Goal: Task Accomplishment & Management: Complete application form

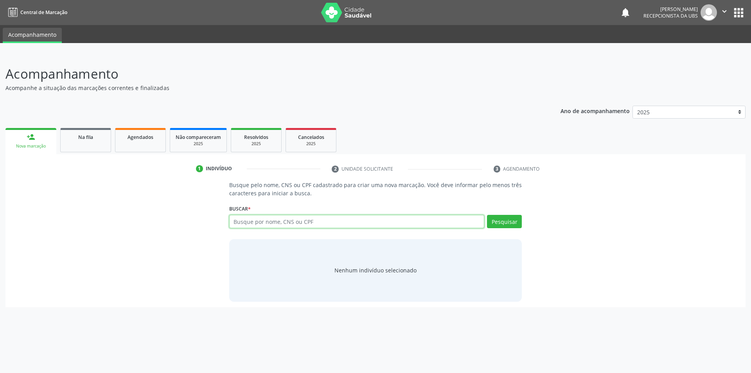
click at [330, 223] on input "text" at bounding box center [356, 221] width 255 height 13
type input "700507957438555"
click at [509, 226] on button "Pesquisar" at bounding box center [504, 221] width 35 height 13
type input "700507957438555"
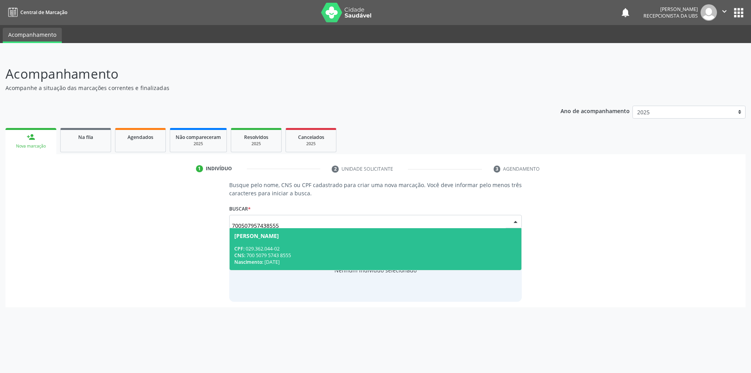
click at [361, 238] on div "[PERSON_NAME]" at bounding box center [375, 236] width 283 height 6
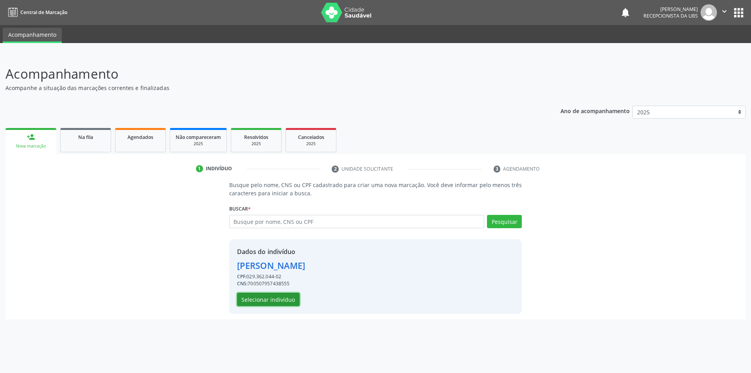
click at [261, 299] on button "Selecionar indivíduo" at bounding box center [268, 299] width 63 height 13
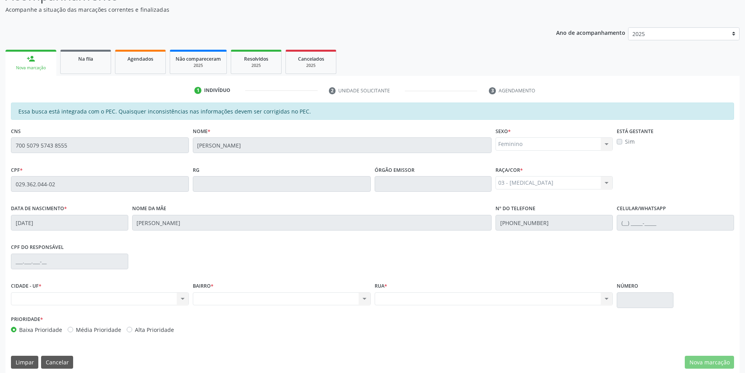
scroll to position [85, 0]
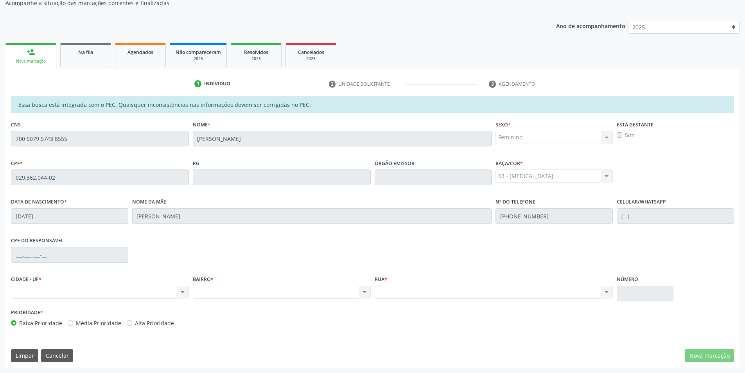
click at [248, 291] on div "Nenhum resultado encontrado para: " " Não há nenhuma opção para ser exibida." at bounding box center [282, 292] width 178 height 13
click at [361, 292] on div "Nenhum resultado encontrado para: " " Não há nenhuma opção para ser exibida." at bounding box center [282, 292] width 178 height 13
click at [210, 104] on div "Essa busca está integrada com o PEC. Quaisquer inconsistências nas informações …" at bounding box center [372, 104] width 723 height 17
click at [300, 106] on div "Essa busca está integrada com o PEC. Quaisquer inconsistências nas informações …" at bounding box center [372, 104] width 723 height 17
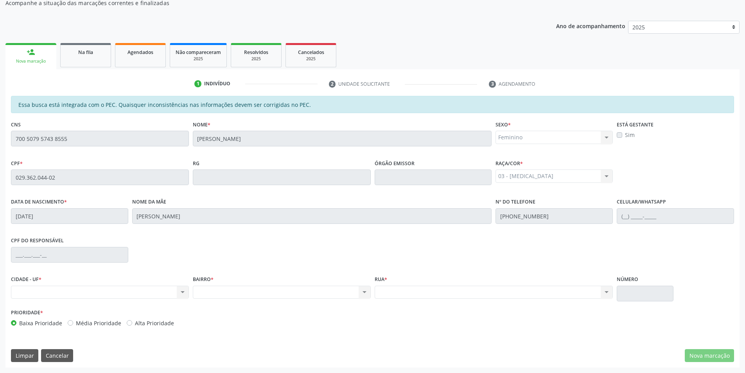
click at [117, 294] on div "Nenhum resultado encontrado para: " " Não há nenhuma opção para ser exibida." at bounding box center [100, 292] width 178 height 13
drag, startPoint x: 152, startPoint y: 292, endPoint x: 162, endPoint y: 291, distance: 9.4
click at [153, 292] on div "Nenhum resultado encontrado para: " " Não há nenhuma opção para ser exibida." at bounding box center [100, 292] width 178 height 13
drag, startPoint x: 233, startPoint y: 288, endPoint x: 242, endPoint y: 288, distance: 9.0
click at [234, 288] on div "Nenhum resultado encontrado para: " " Não há nenhuma opção para ser exibida." at bounding box center [282, 292] width 178 height 13
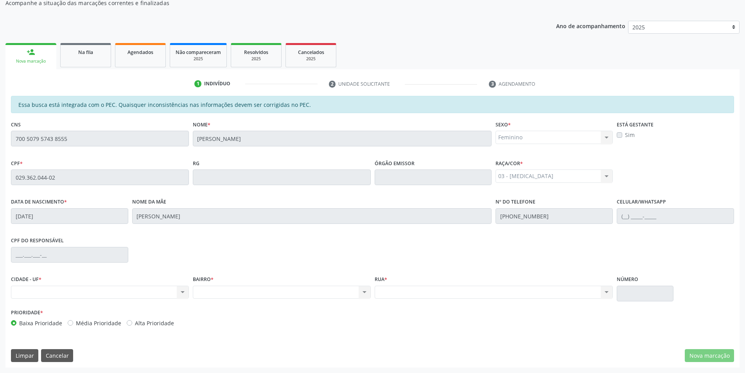
drag, startPoint x: 494, startPoint y: 297, endPoint x: 553, endPoint y: 298, distance: 59.1
click at [496, 297] on div "Nenhum resultado encontrado para: " " Não há nenhuma opção para ser exibida." at bounding box center [494, 292] width 239 height 13
click at [136, 62] on link "Agendados" at bounding box center [140, 55] width 51 height 24
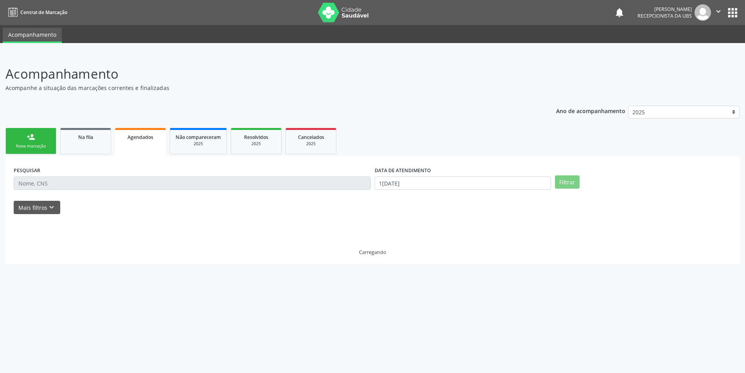
scroll to position [0, 0]
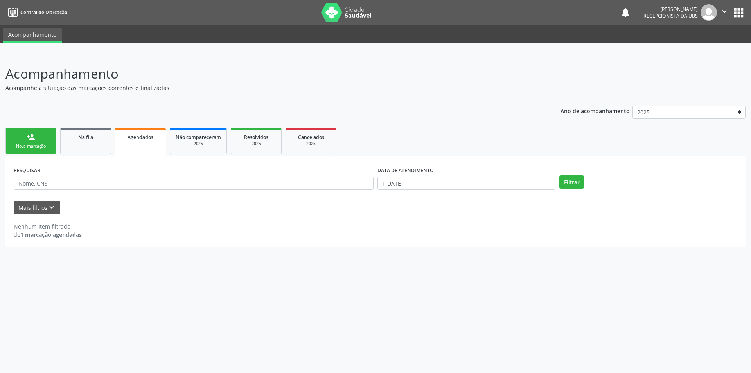
click at [32, 143] on link "person_add Nova marcação" at bounding box center [30, 141] width 51 height 26
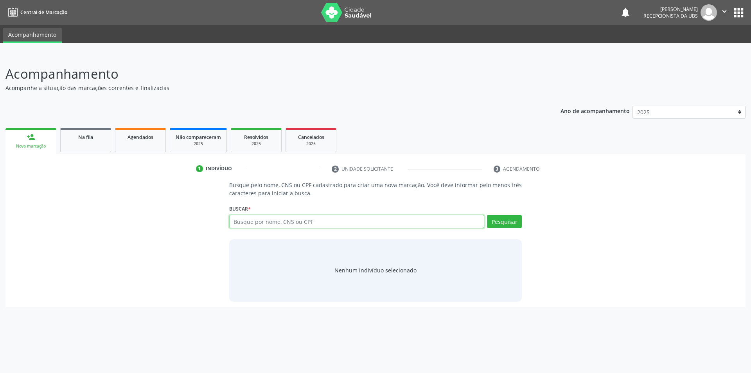
click at [262, 224] on input "text" at bounding box center [356, 221] width 255 height 13
type input "705006608847950"
click at [504, 221] on button "Pesquisar" at bounding box center [504, 221] width 35 height 13
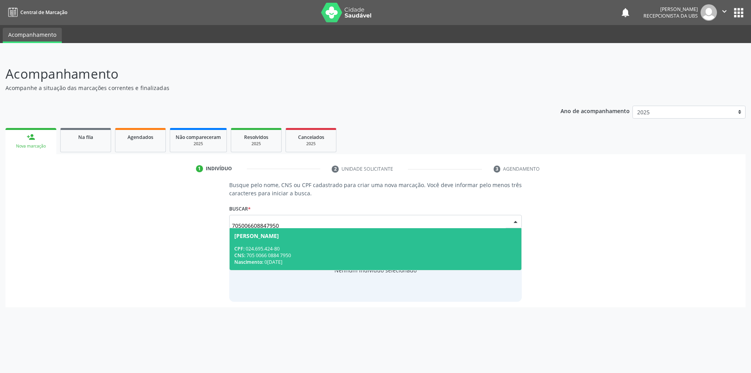
click at [377, 252] on div "CNS: 705 0066 0884 7950" at bounding box center [375, 255] width 283 height 7
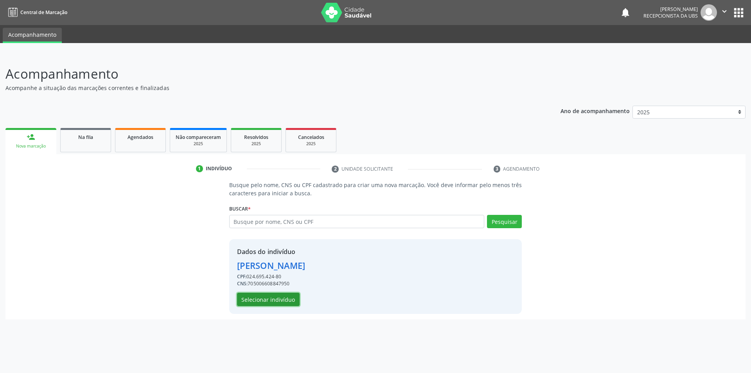
click at [266, 296] on button "Selecionar indivíduo" at bounding box center [268, 299] width 63 height 13
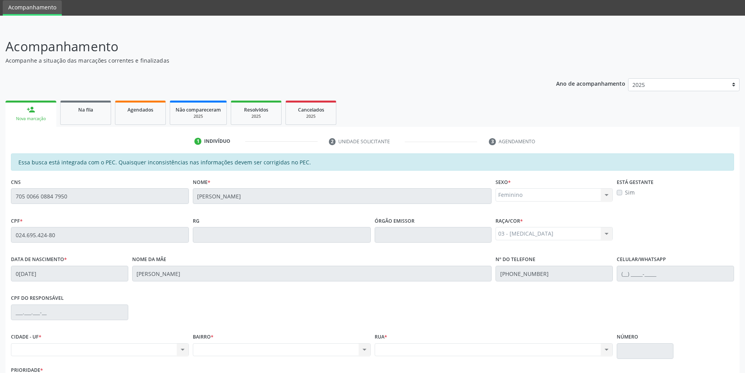
scroll to position [85, 0]
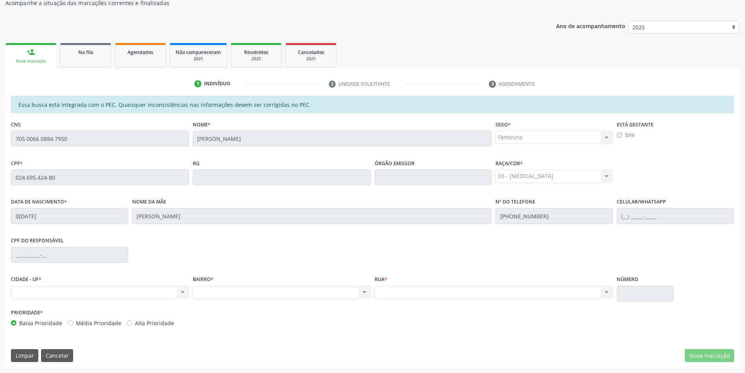
click at [230, 294] on div "Nenhum resultado encontrado para: " " Não há nenhuma opção para ser exibida." at bounding box center [282, 292] width 178 height 13
click at [154, 289] on div "Nenhum resultado encontrado para: " " Não há nenhuma opção para ser exibida." at bounding box center [100, 292] width 178 height 13
click at [220, 293] on div "Nenhum resultado encontrado para: " " Não há nenhuma opção para ser exibida." at bounding box center [282, 292] width 178 height 13
click at [147, 56] on link "Agendados" at bounding box center [140, 55] width 51 height 24
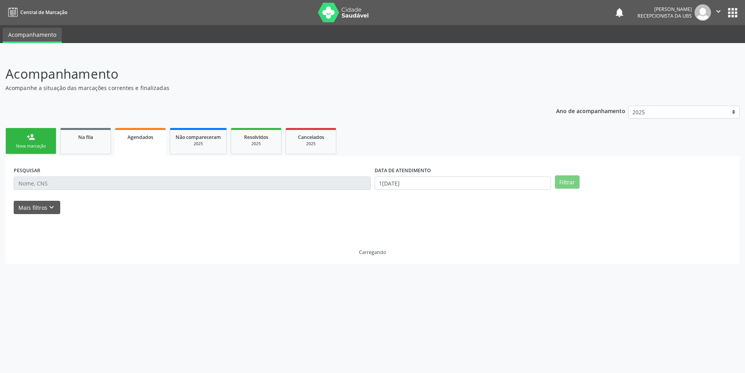
scroll to position [0, 0]
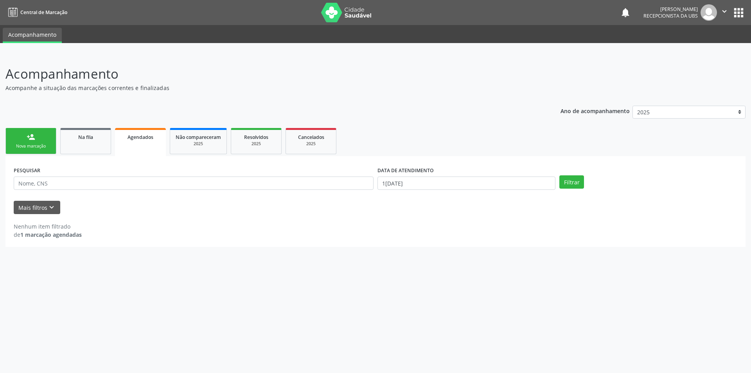
click at [45, 140] on link "person_add Nova marcação" at bounding box center [30, 141] width 51 height 26
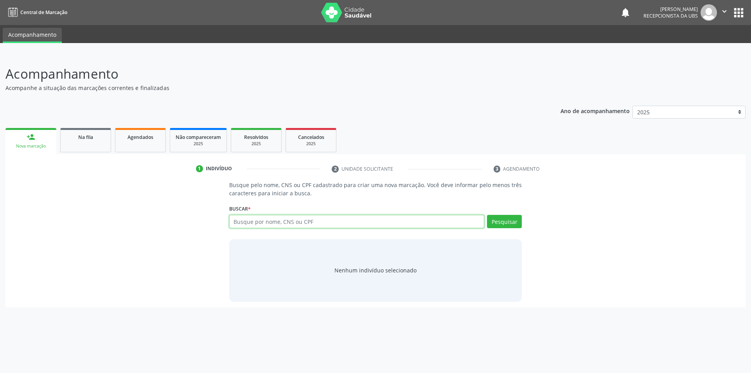
click at [357, 222] on input "text" at bounding box center [356, 221] width 255 height 13
type input "700808909286889"
click at [497, 219] on button "Pesquisar" at bounding box center [504, 221] width 35 height 13
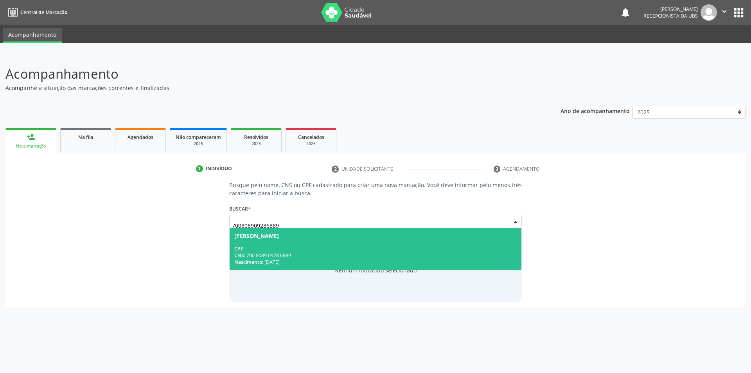
click at [288, 235] on div "[PERSON_NAME]" at bounding box center [375, 236] width 283 height 6
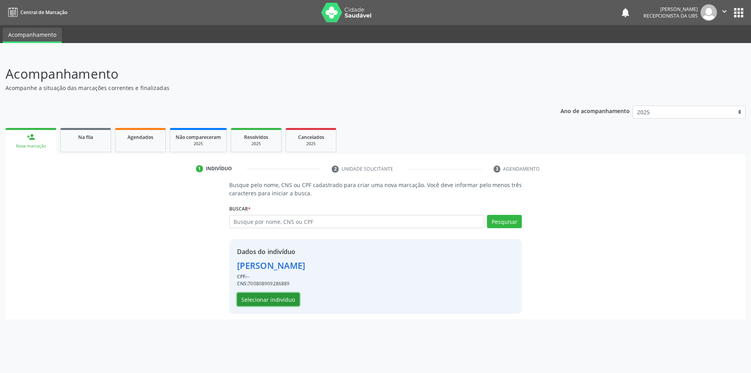
click at [282, 301] on button "Selecionar indivíduo" at bounding box center [268, 299] width 63 height 13
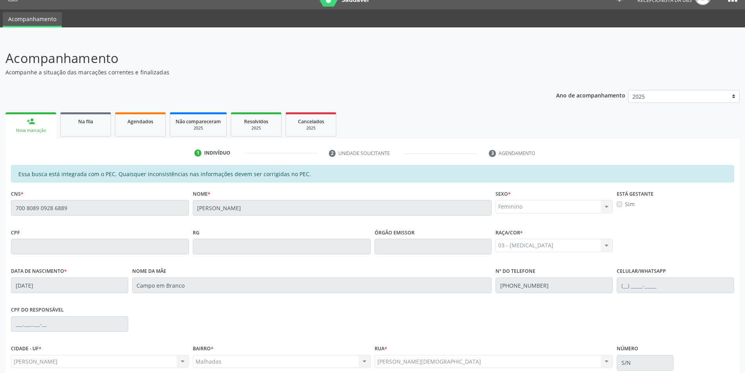
scroll to position [85, 0]
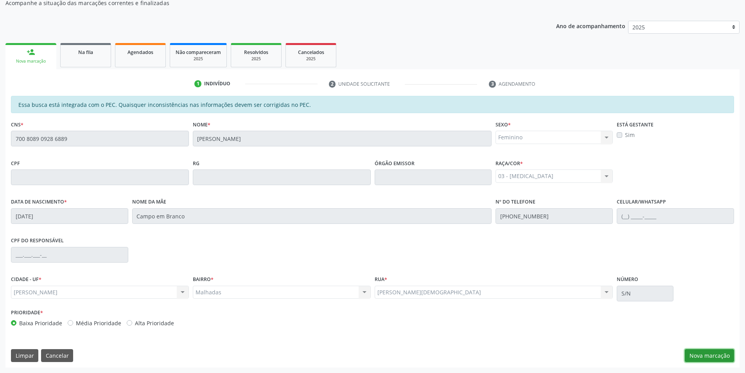
click at [721, 354] on button "Nova marcação" at bounding box center [709, 355] width 49 height 13
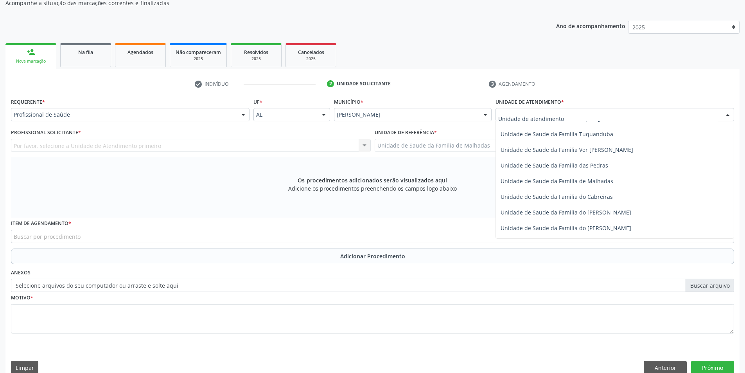
scroll to position [579, 0]
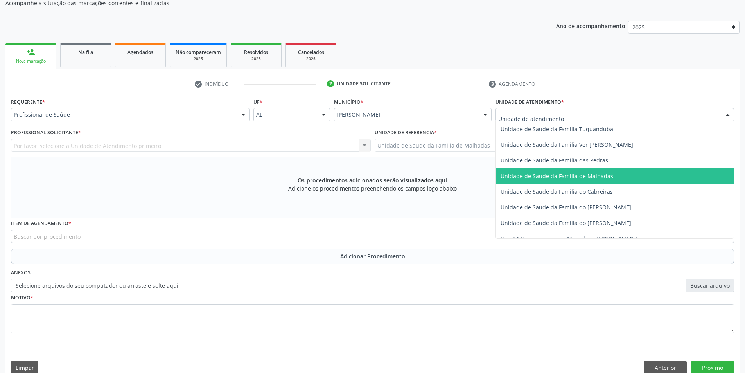
click at [625, 180] on span "Unidade de Saude da Familia de Malhadas" at bounding box center [615, 176] width 238 height 16
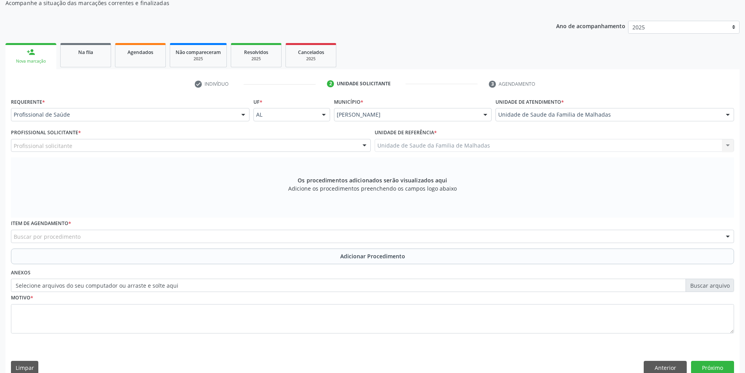
click at [277, 148] on div "Profissional solicitante" at bounding box center [191, 145] width 360 height 13
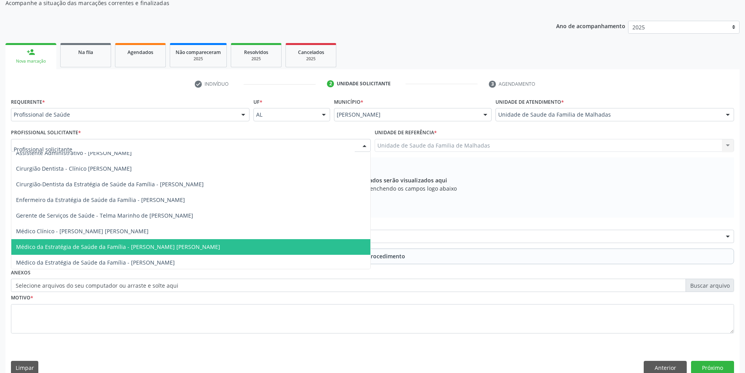
scroll to position [24, 0]
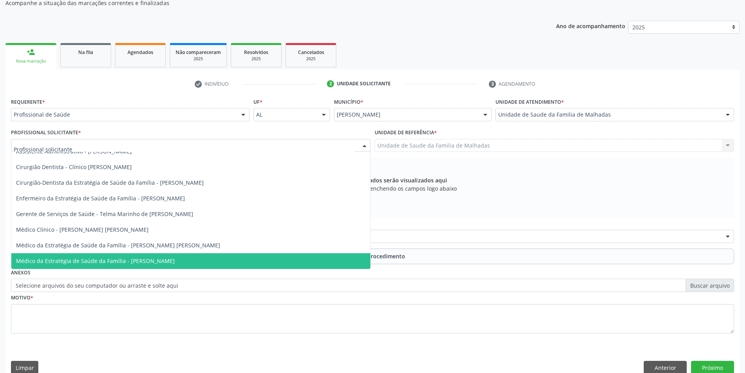
click at [303, 260] on span "Médico da Estratégia de Saúde da Família - [PERSON_NAME]" at bounding box center [190, 261] width 359 height 16
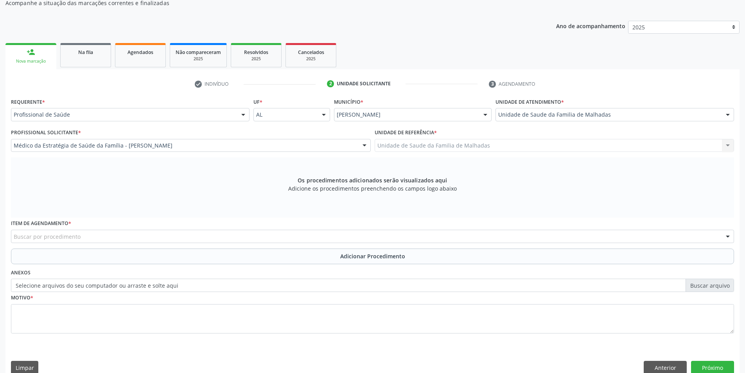
click at [227, 233] on div "Buscar por procedimento" at bounding box center [372, 236] width 723 height 13
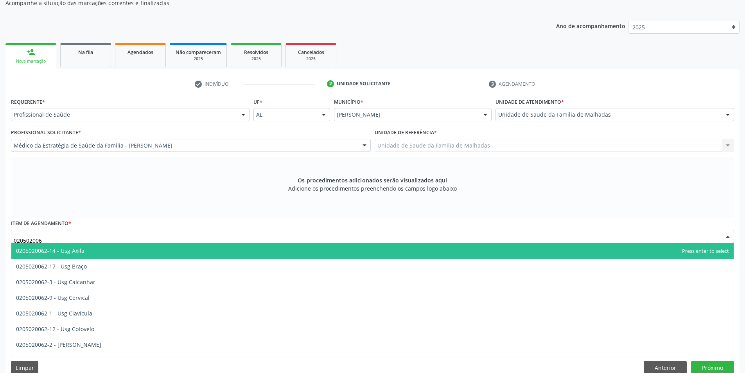
type input "0205020062"
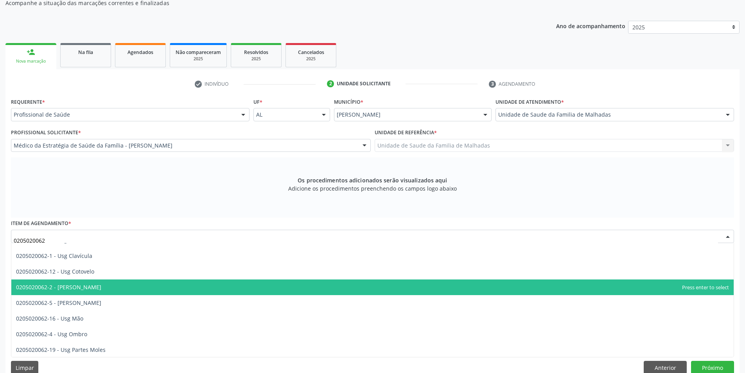
scroll to position [63, 0]
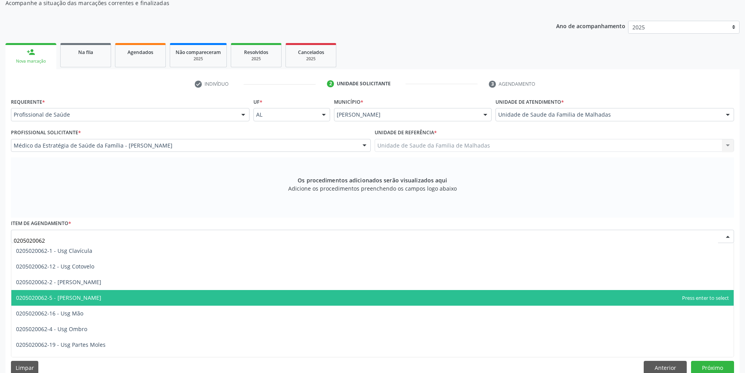
click at [61, 298] on span "0205020062-5 - [PERSON_NAME]" at bounding box center [58, 297] width 85 height 7
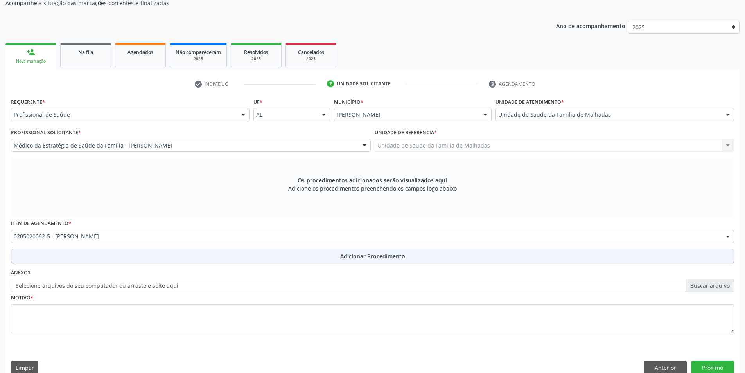
click at [356, 257] on span "Adicionar Procedimento" at bounding box center [372, 256] width 65 height 8
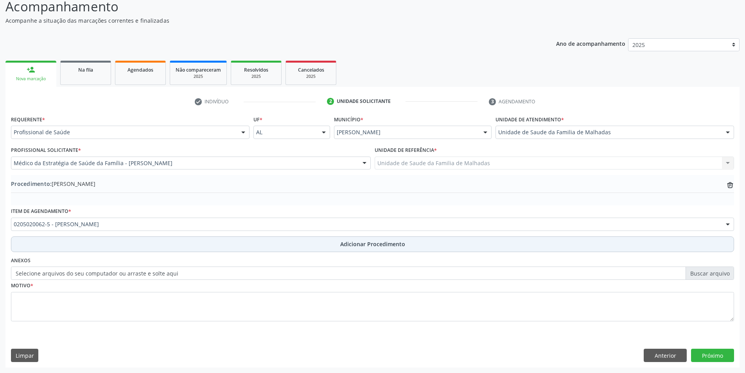
scroll to position [67, 0]
click at [356, 246] on span "Adicionar Procedimento" at bounding box center [372, 244] width 65 height 8
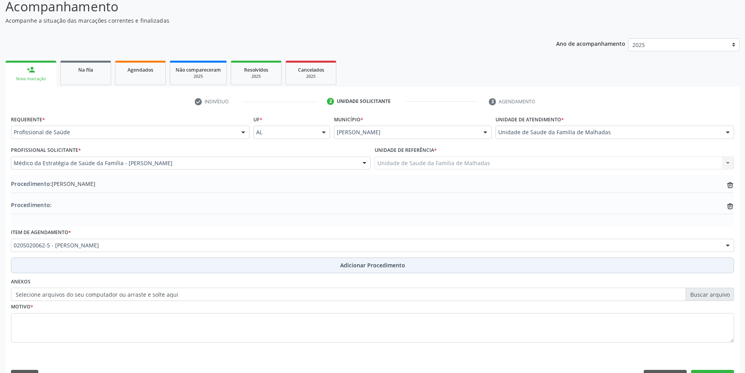
scroll to position [85, 0]
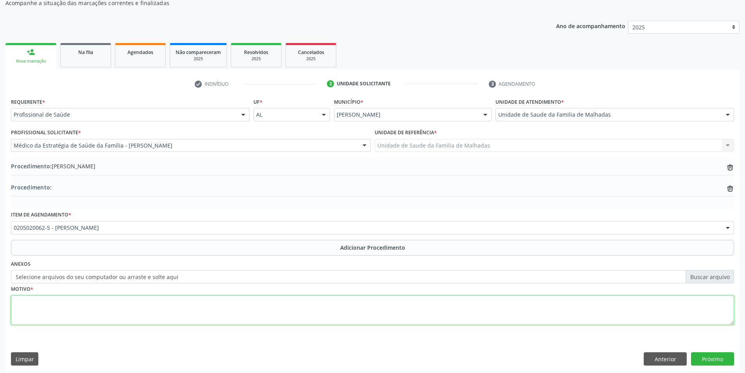
click at [47, 308] on textarea at bounding box center [372, 310] width 723 height 30
type textarea "d"
type textarea "DOR E [MEDICAL_DATA] EM [GEOGRAPHIC_DATA]"
click at [711, 358] on button "Próximo" at bounding box center [712, 358] width 43 height 13
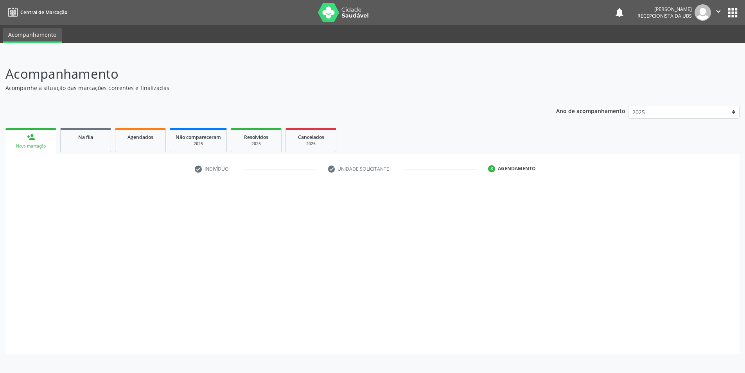
scroll to position [0, 0]
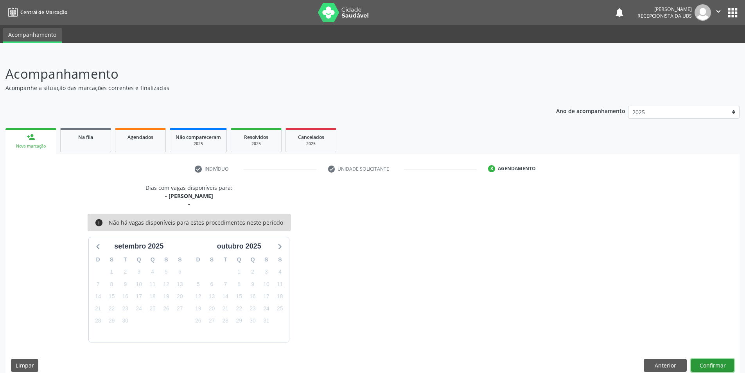
click at [721, 367] on button "Confirmar" at bounding box center [712, 365] width 43 height 13
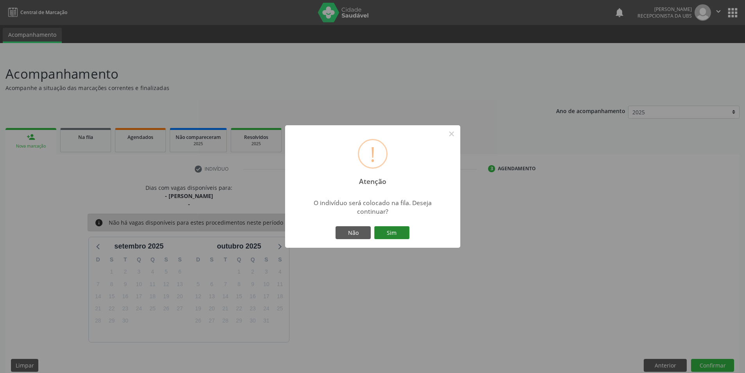
click at [393, 235] on button "Sim" at bounding box center [391, 232] width 35 height 13
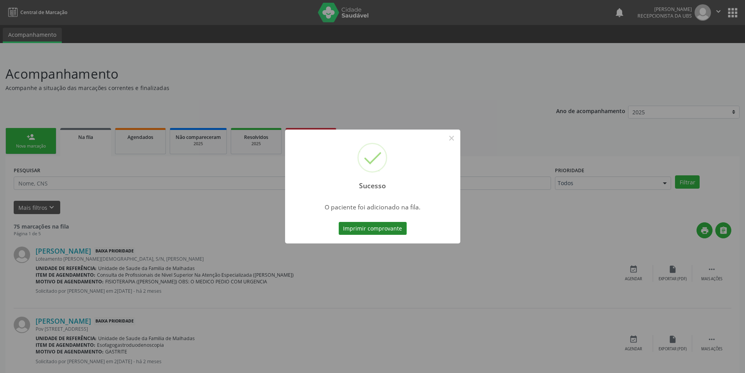
click at [395, 231] on button "Imprimir comprovante" at bounding box center [373, 228] width 68 height 13
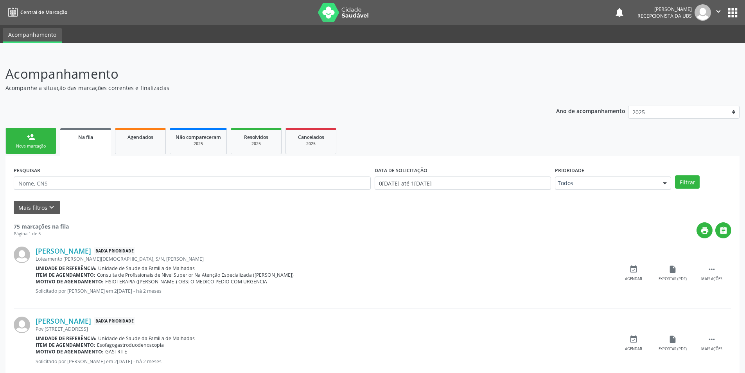
click at [32, 146] on div "Nova marcação" at bounding box center [30, 146] width 39 height 6
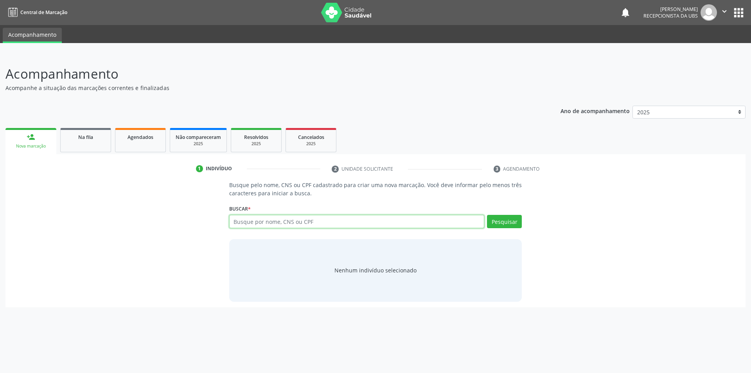
click at [264, 224] on input "text" at bounding box center [356, 221] width 255 height 13
type input "700500548629552"
click at [506, 225] on button "Pesquisar" at bounding box center [504, 221] width 35 height 13
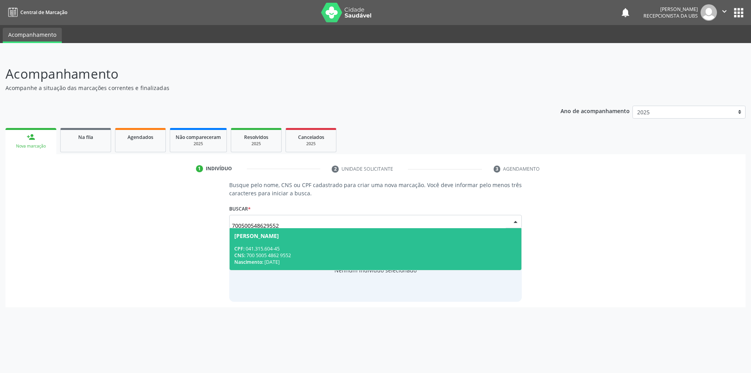
click at [284, 259] on div "Nascimento: [DATE]" at bounding box center [375, 262] width 283 height 7
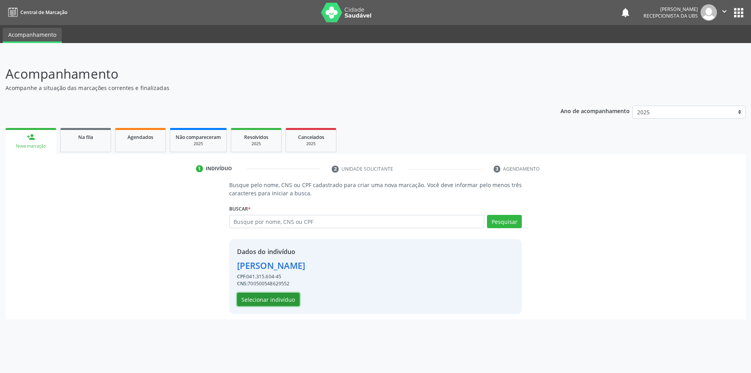
click at [282, 294] on button "Selecionar indivíduo" at bounding box center [268, 299] width 63 height 13
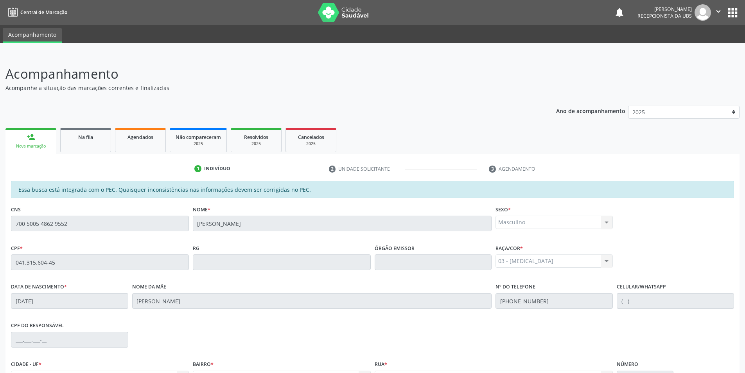
scroll to position [85, 0]
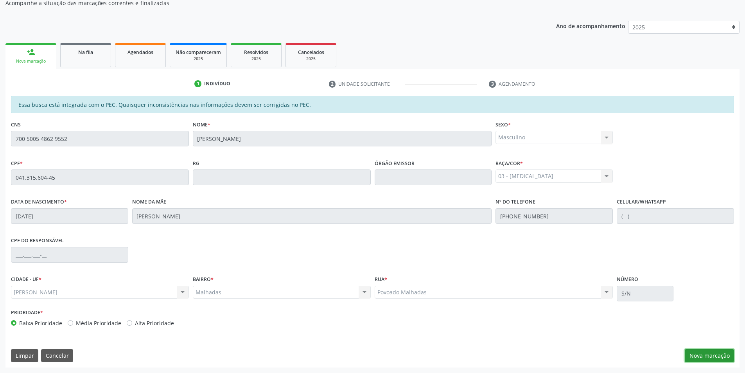
click at [718, 357] on button "Nova marcação" at bounding box center [709, 355] width 49 height 13
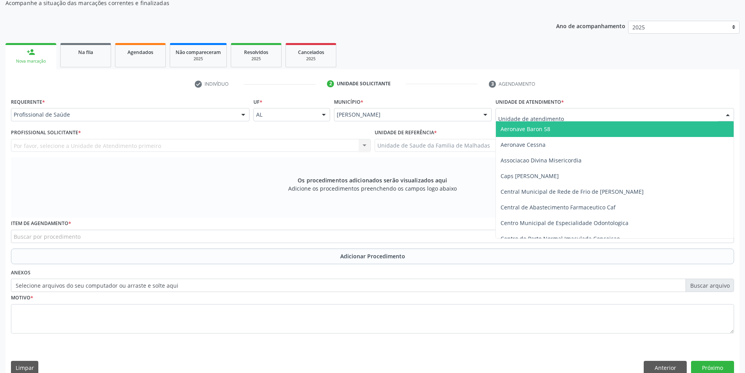
click at [592, 114] on div at bounding box center [615, 114] width 239 height 13
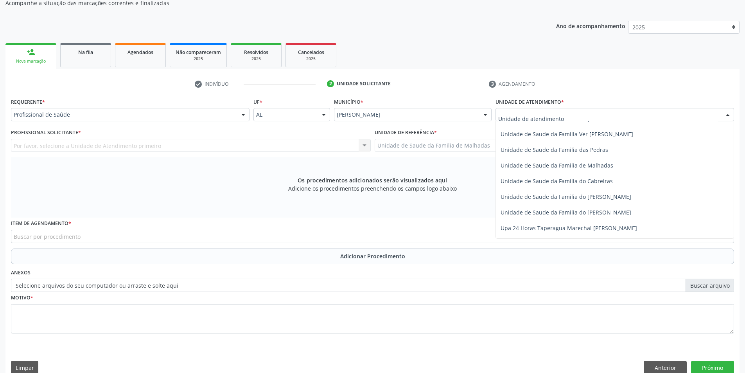
scroll to position [618, 0]
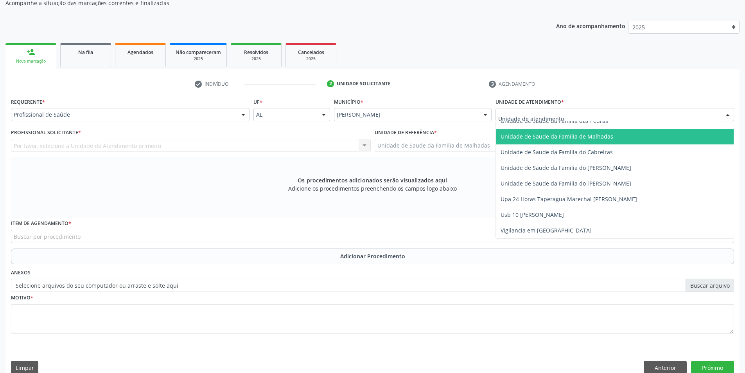
click at [603, 135] on span "Unidade de Saude da Familia de Malhadas" at bounding box center [557, 136] width 113 height 7
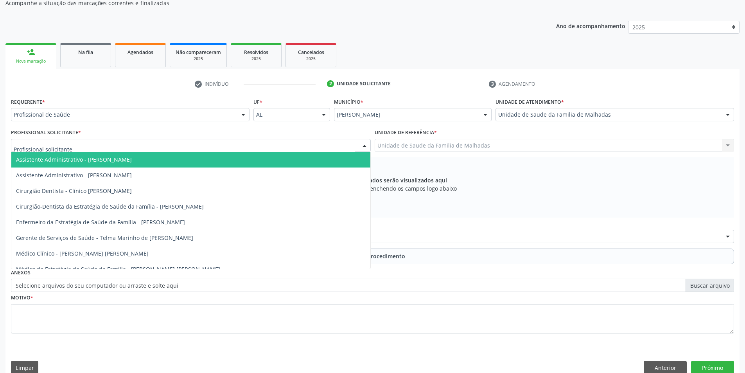
click at [239, 146] on div at bounding box center [191, 145] width 360 height 13
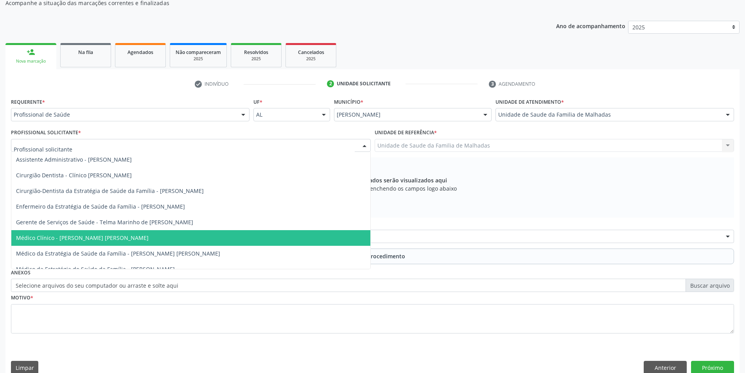
scroll to position [24, 0]
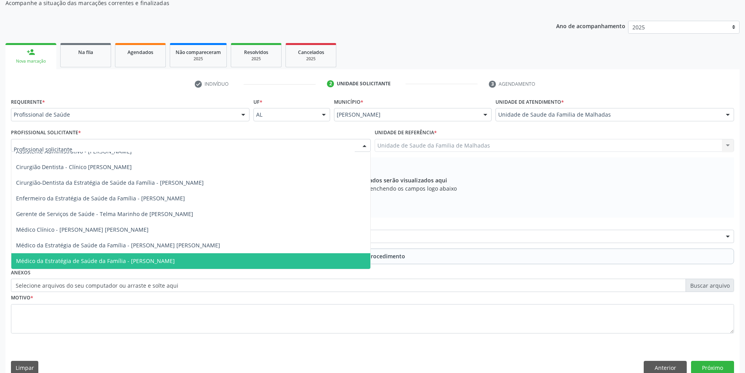
click at [242, 257] on span "Médico da Estratégia de Saúde da Família - [PERSON_NAME]" at bounding box center [190, 261] width 359 height 16
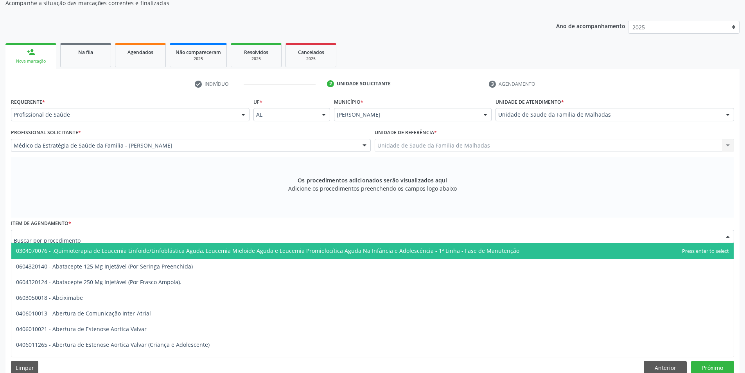
click at [236, 233] on div at bounding box center [372, 236] width 723 height 13
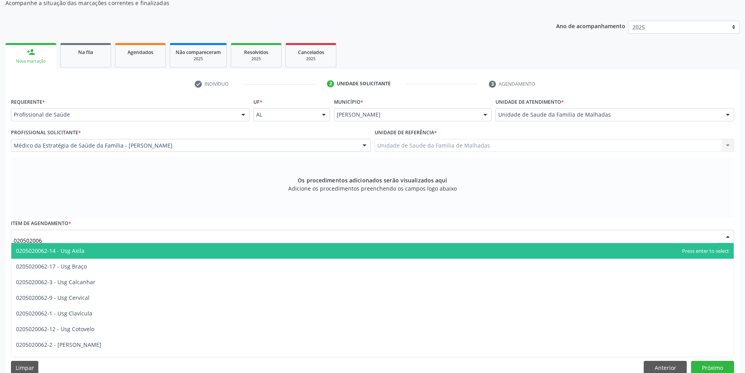
type input "0205020062"
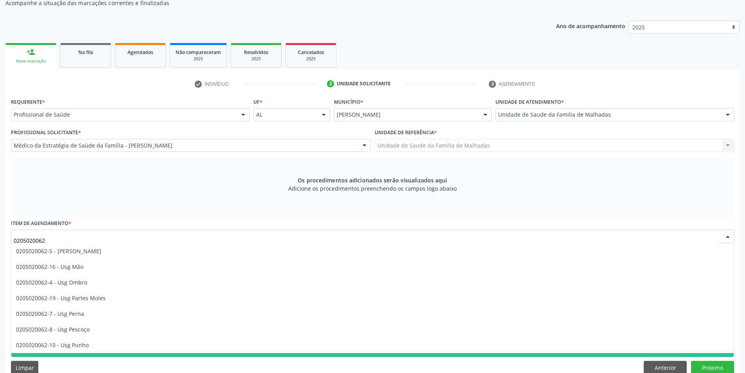
scroll to position [110, 0]
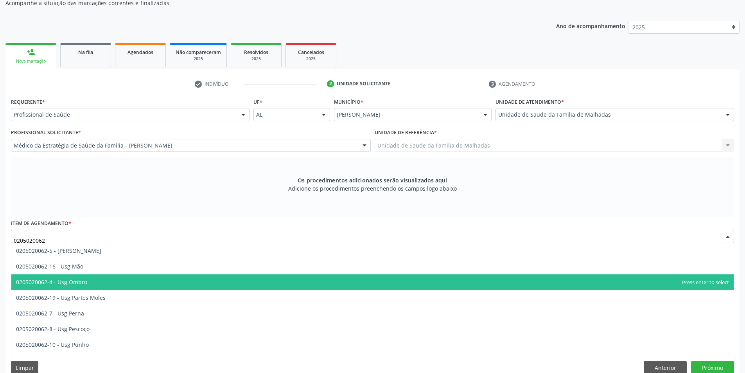
click at [84, 279] on span "0205020062-4 - Usg Ombro" at bounding box center [51, 281] width 71 height 7
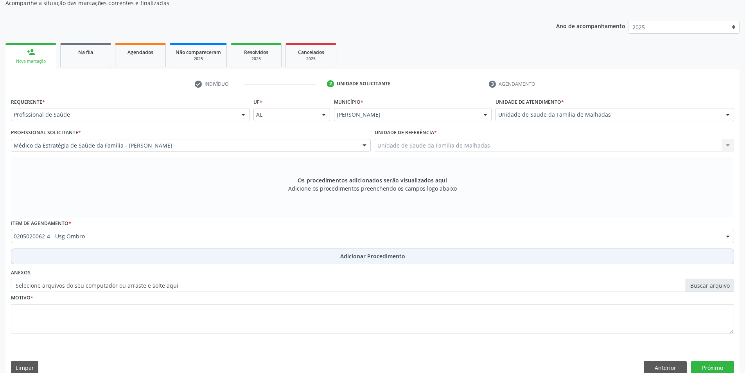
click at [357, 256] on span "Adicionar Procedimento" at bounding box center [372, 256] width 65 height 8
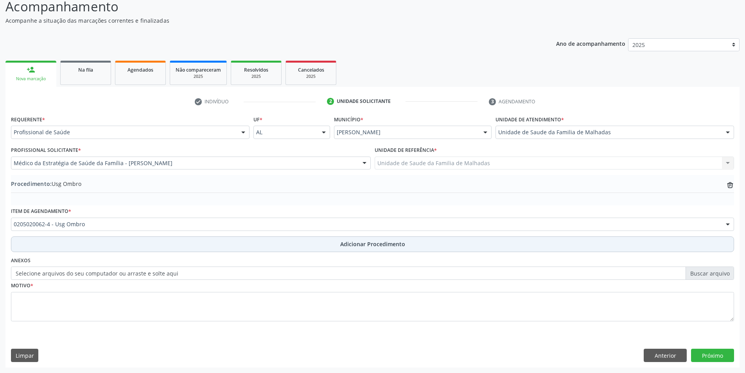
scroll to position [67, 0]
click at [358, 246] on span "Adicionar Procedimento" at bounding box center [372, 244] width 65 height 8
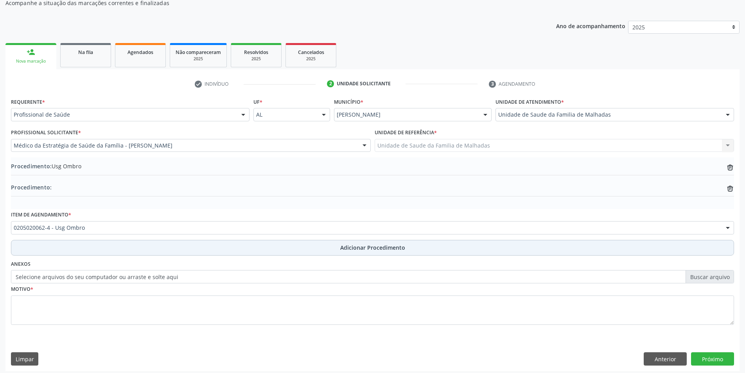
click at [367, 248] on span "Adicionar Procedimento" at bounding box center [372, 247] width 65 height 8
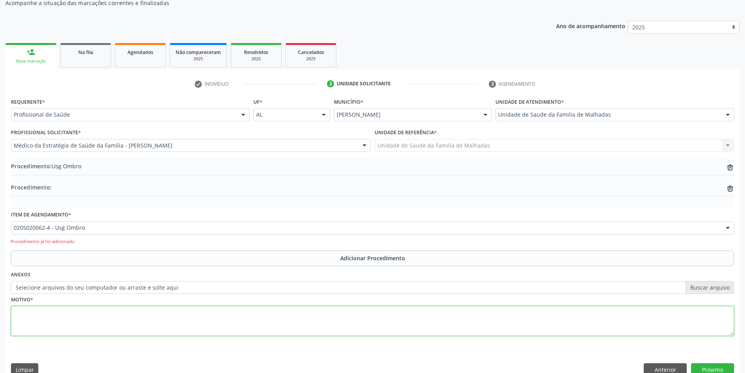
click at [55, 327] on textarea at bounding box center [372, 321] width 723 height 30
type textarea "DOR CRONICA NO OMBRO ESQUERDO"
click at [697, 365] on button "Próximo" at bounding box center [712, 369] width 43 height 13
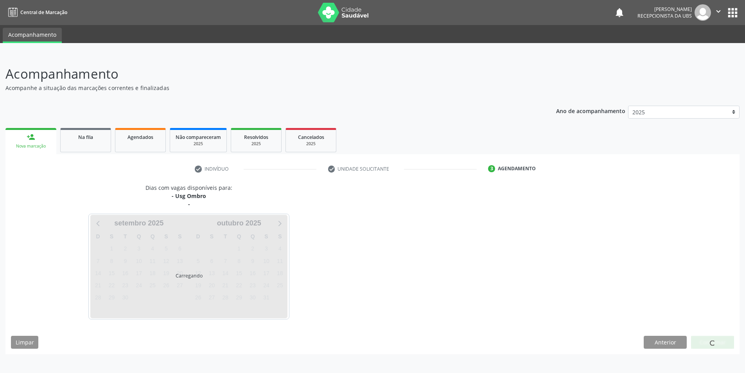
scroll to position [0, 0]
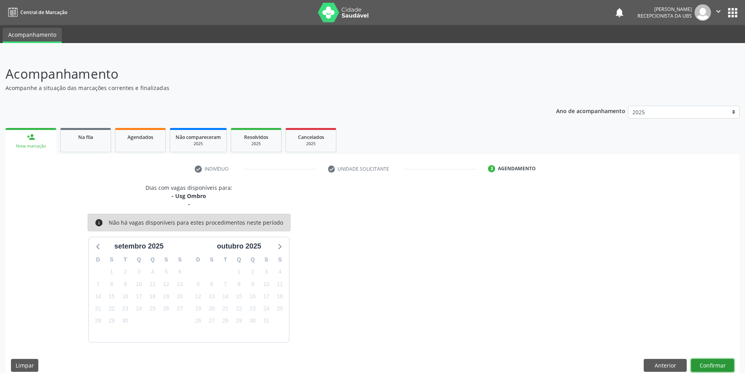
click at [709, 366] on button "Confirmar" at bounding box center [712, 365] width 43 height 13
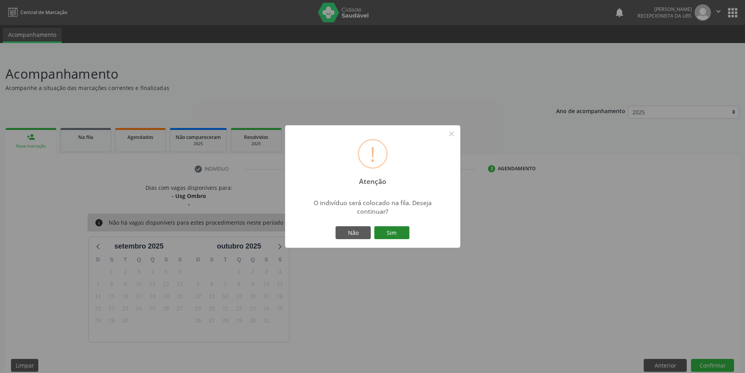
click at [392, 230] on button "Sim" at bounding box center [391, 232] width 35 height 13
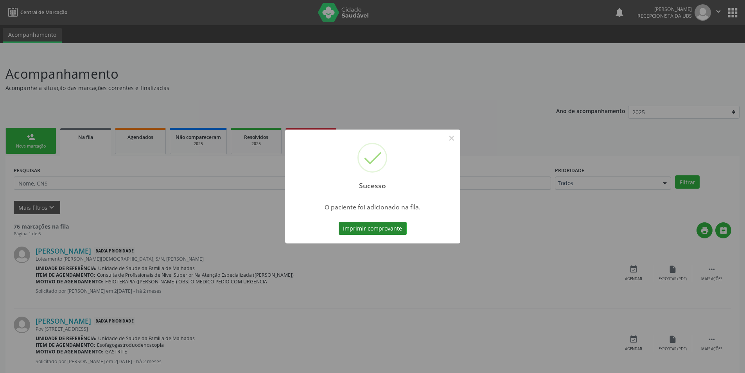
click at [394, 234] on button "Imprimir comprovante" at bounding box center [373, 228] width 68 height 13
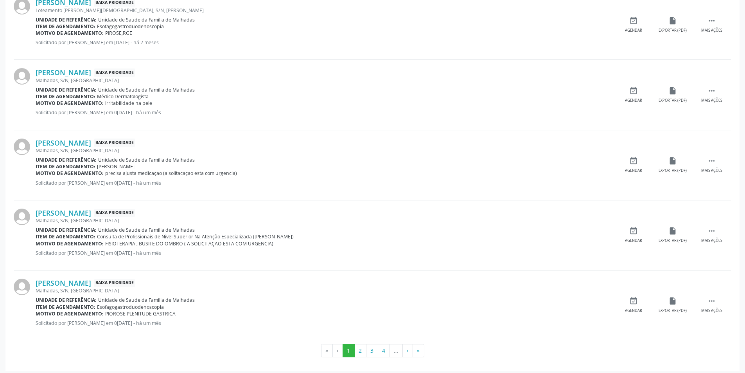
scroll to position [953, 0]
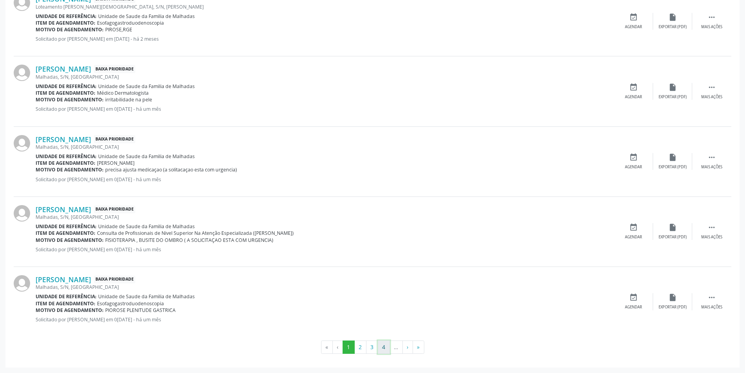
click at [384, 343] on button "4" at bounding box center [384, 346] width 12 height 13
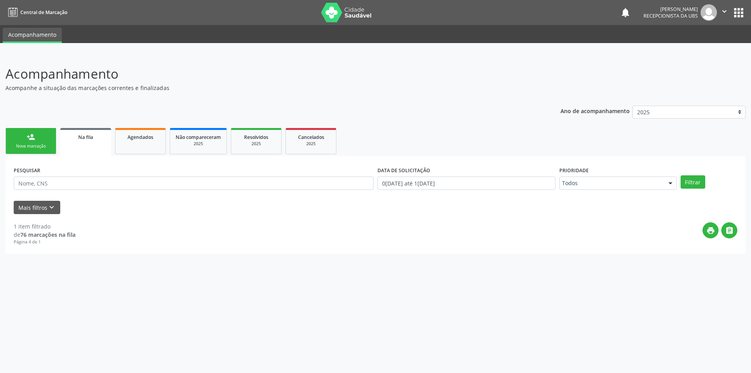
click at [95, 134] on div "Na fila" at bounding box center [86, 137] width 40 height 8
click at [130, 141] on link "Agendados" at bounding box center [140, 141] width 51 height 26
click at [445, 183] on input "1[DATE]" at bounding box center [467, 182] width 178 height 13
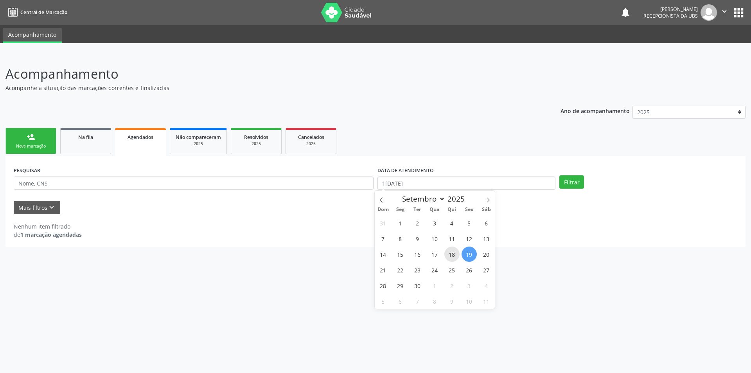
click at [453, 255] on span "18" at bounding box center [451, 253] width 15 height 15
type input "[DATE]"
click at [421, 288] on span "30" at bounding box center [417, 285] width 15 height 15
click at [569, 184] on button "Filtrar" at bounding box center [571, 181] width 25 height 13
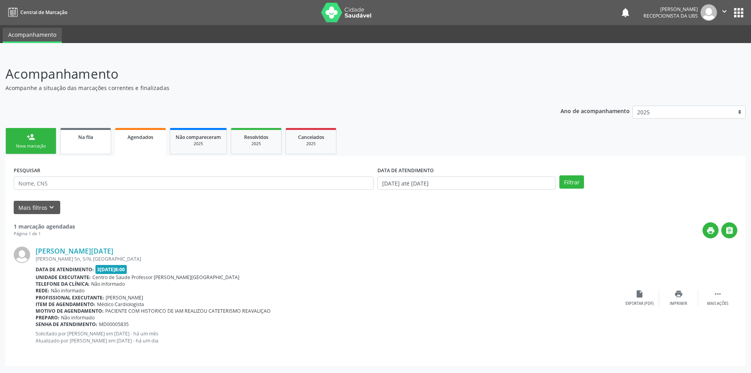
click at [74, 146] on link "Na fila" at bounding box center [85, 141] width 51 height 26
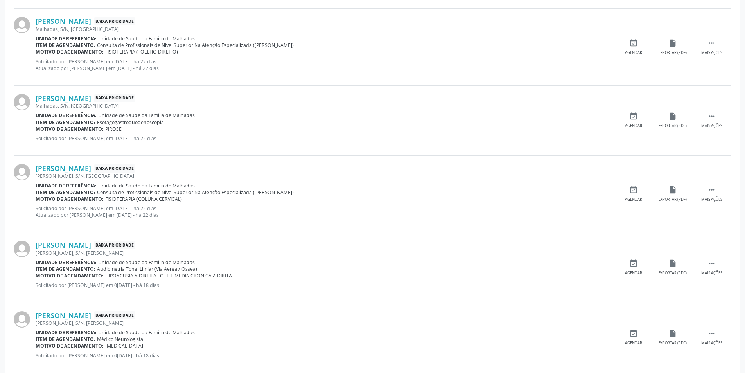
scroll to position [980, 0]
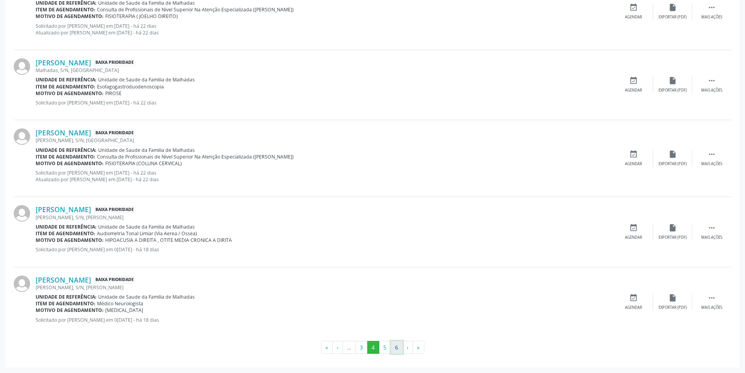
click at [398, 347] on button "6" at bounding box center [397, 347] width 12 height 13
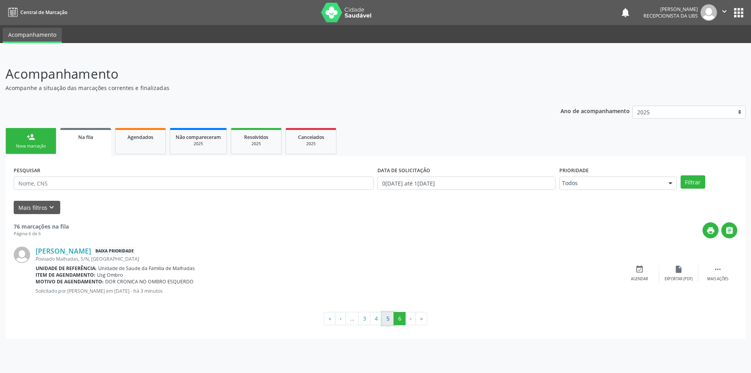
click at [390, 318] on button "5" at bounding box center [388, 318] width 12 height 13
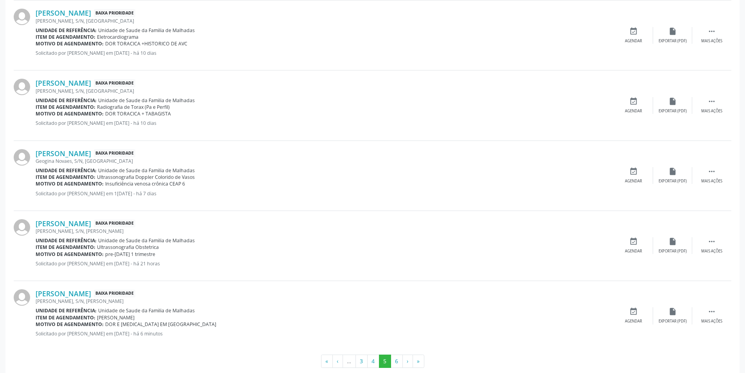
scroll to position [953, 0]
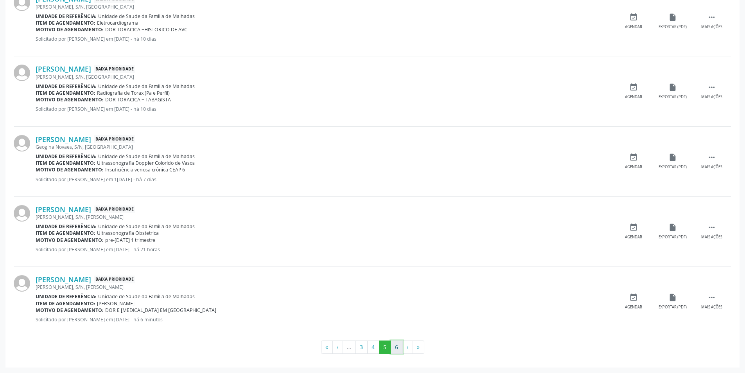
click at [396, 351] on button "6" at bounding box center [397, 346] width 12 height 13
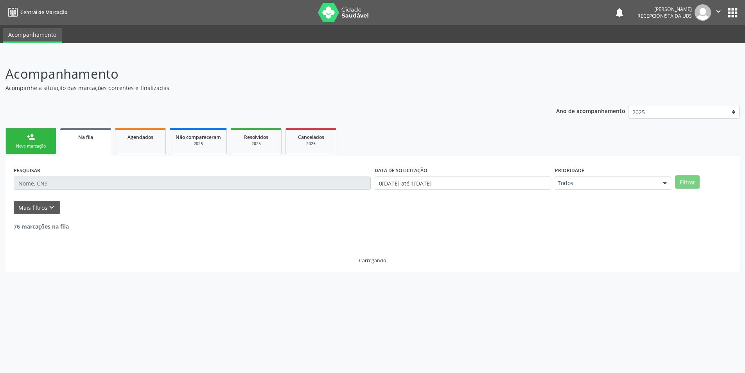
scroll to position [0, 0]
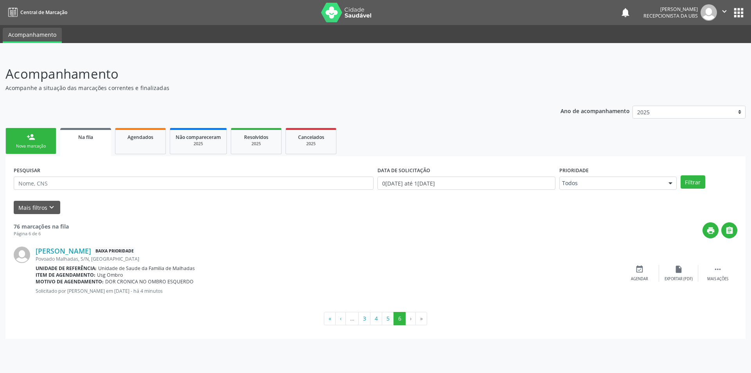
click at [29, 145] on div "Nova marcação" at bounding box center [30, 146] width 39 height 6
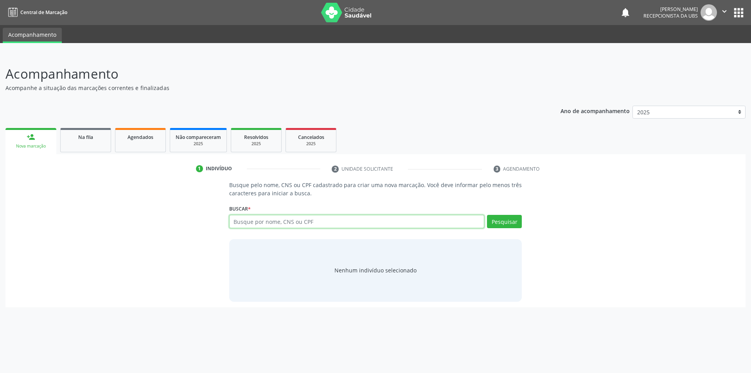
click at [262, 222] on input "text" at bounding box center [356, 221] width 255 height 13
type input "701101834836680"
click at [496, 221] on button "Pesquisar" at bounding box center [504, 221] width 35 height 13
type input "701101834836680"
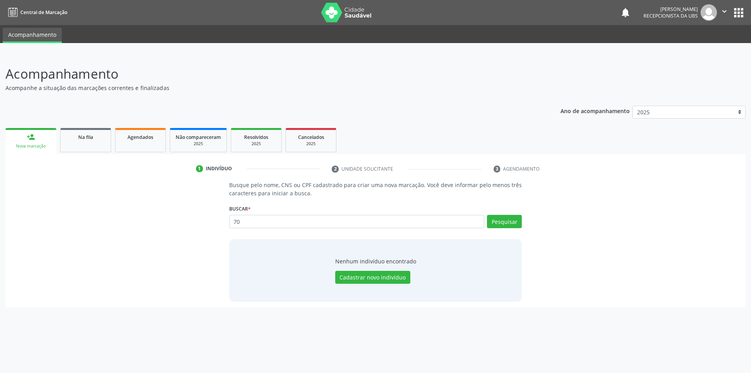
type input "7"
type input "30952905434"
click at [504, 219] on button "Pesquisar" at bounding box center [504, 221] width 35 height 13
type input "30952905434"
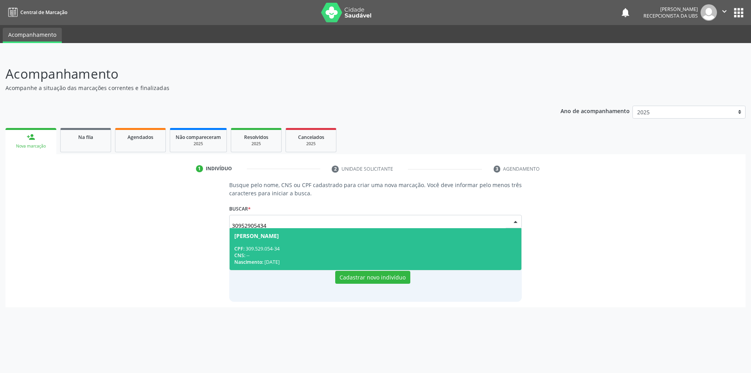
click at [268, 246] on div "CPF: 309.529.054-34" at bounding box center [375, 248] width 283 height 7
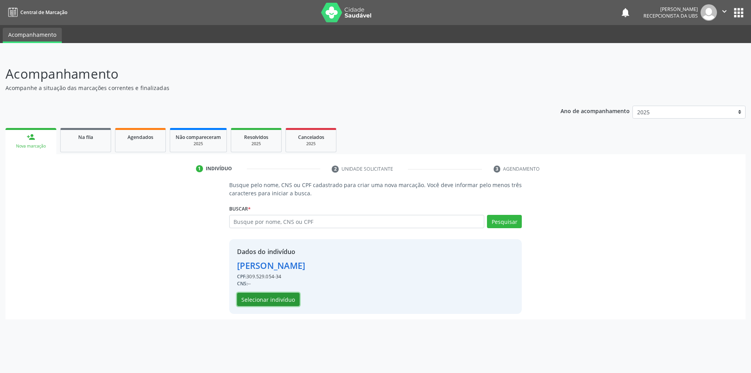
click at [261, 300] on button "Selecionar indivíduo" at bounding box center [268, 299] width 63 height 13
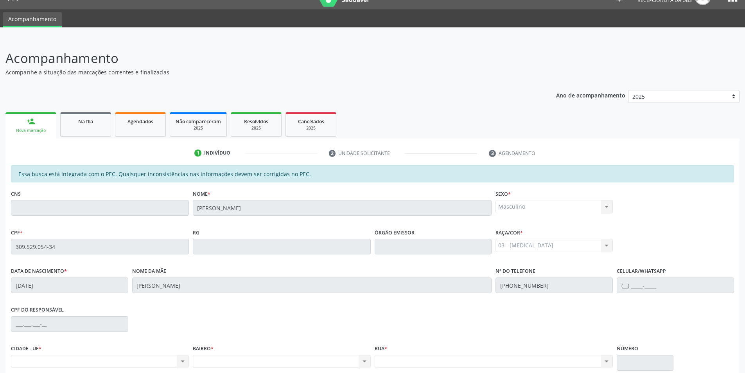
scroll to position [85, 0]
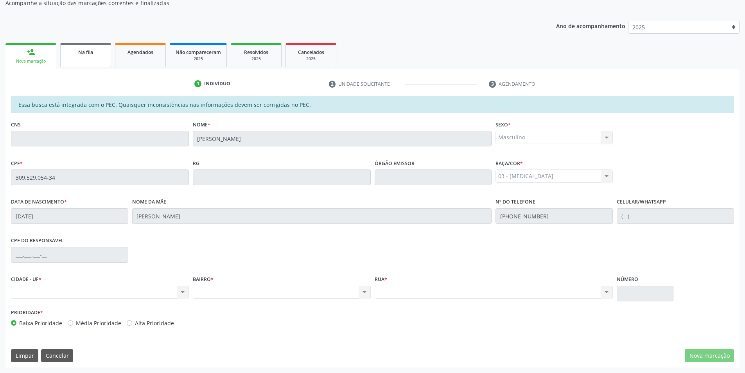
click at [71, 50] on div "Na fila" at bounding box center [85, 52] width 39 height 8
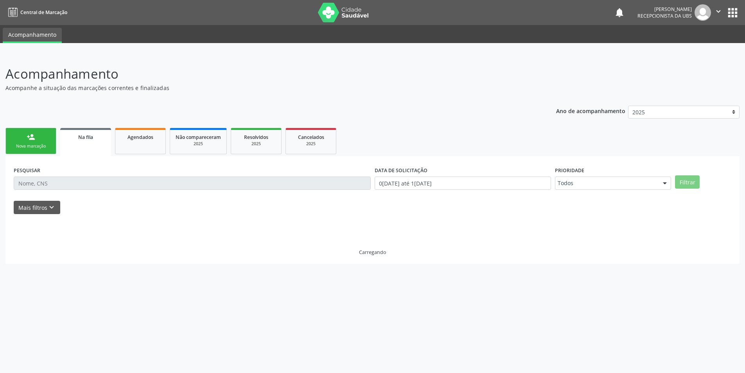
scroll to position [0, 0]
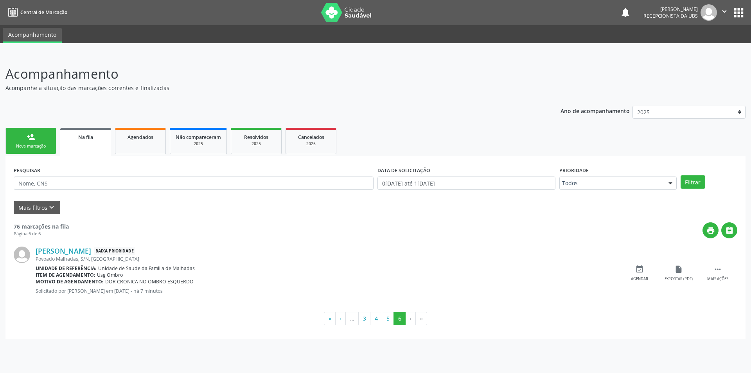
click at [32, 140] on div "person_add" at bounding box center [31, 137] width 9 height 9
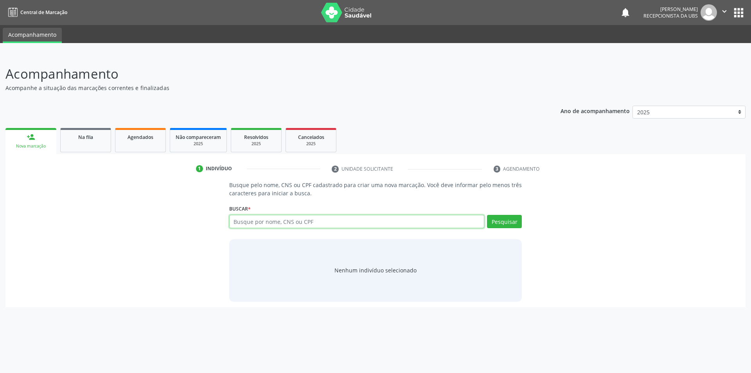
click at [270, 225] on input "text" at bounding box center [356, 221] width 255 height 13
type input "708201192370549"
click at [494, 219] on button "Pesquisar" at bounding box center [504, 221] width 35 height 13
type input "708201192370549"
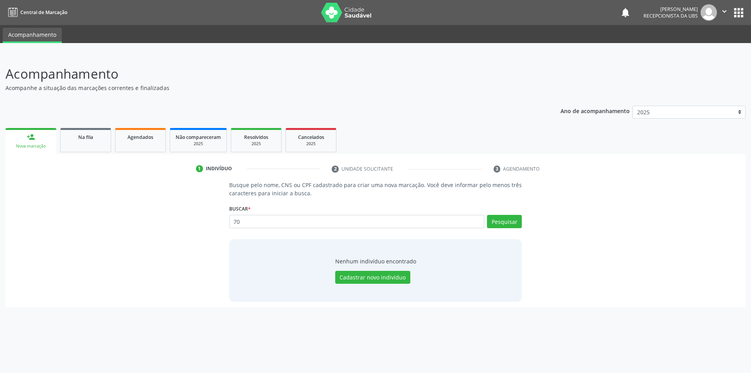
type input "7"
click at [320, 219] on input "text" at bounding box center [356, 221] width 255 height 13
click at [247, 223] on input "text" at bounding box center [356, 221] width 255 height 13
type input "70820112370544"
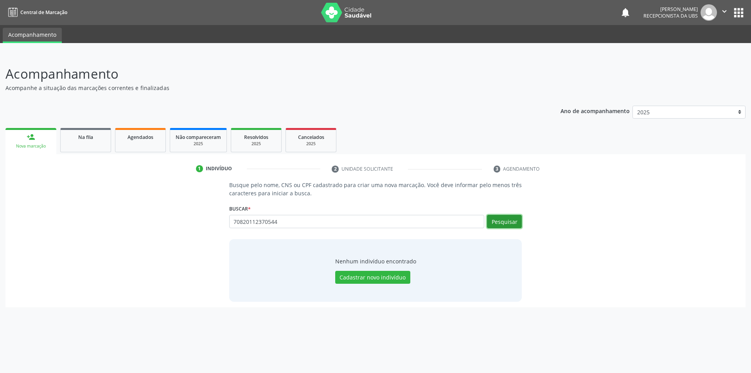
click at [510, 219] on button "Pesquisar" at bounding box center [504, 221] width 35 height 13
click at [375, 276] on button "Cadastrar novo indivíduo" at bounding box center [372, 277] width 75 height 13
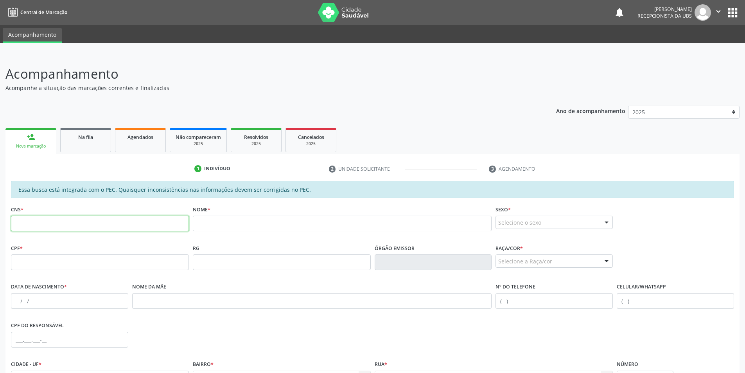
click at [106, 229] on input "text" at bounding box center [100, 224] width 178 height 16
click at [14, 268] on input "text" at bounding box center [100, 262] width 178 height 16
type input "041.597.394-58"
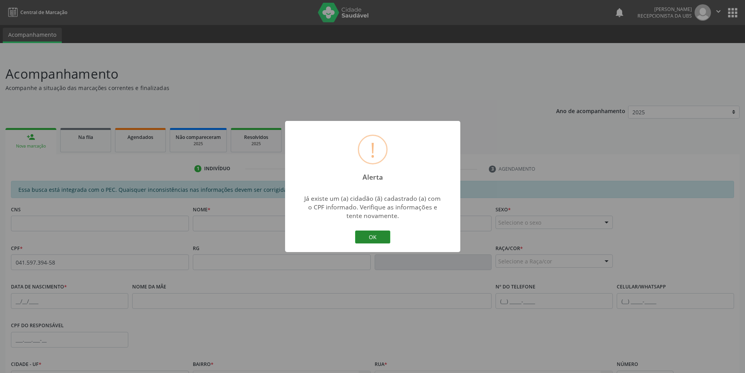
click at [364, 234] on button "OK" at bounding box center [372, 236] width 35 height 13
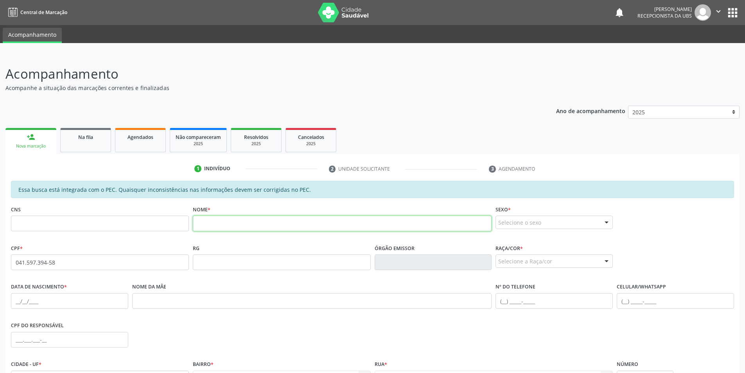
click at [223, 220] on input "text" at bounding box center [342, 224] width 299 height 16
type input "708201192370544"
click at [84, 139] on span "Na fila" at bounding box center [85, 137] width 15 height 7
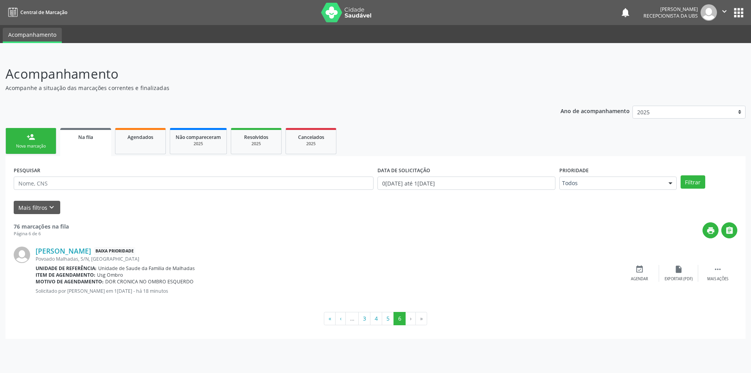
click at [18, 145] on div "Nova marcação" at bounding box center [30, 146] width 39 height 6
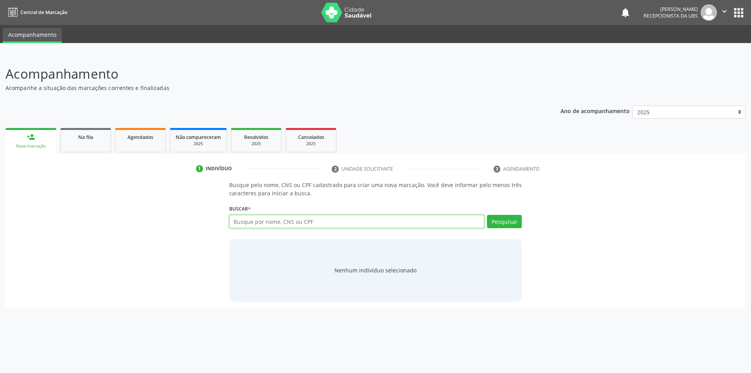
click at [260, 225] on input "text" at bounding box center [356, 221] width 255 height 13
type input "708201192370544"
click at [505, 224] on button "Pesquisar" at bounding box center [504, 221] width 35 height 13
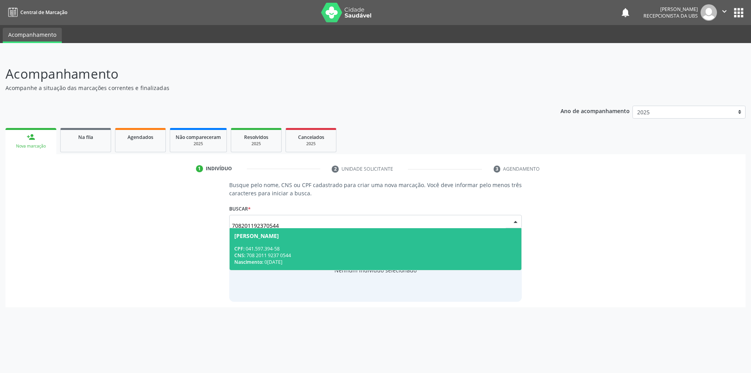
click at [288, 250] on div "CPF: 041.597.394-58" at bounding box center [375, 248] width 283 height 7
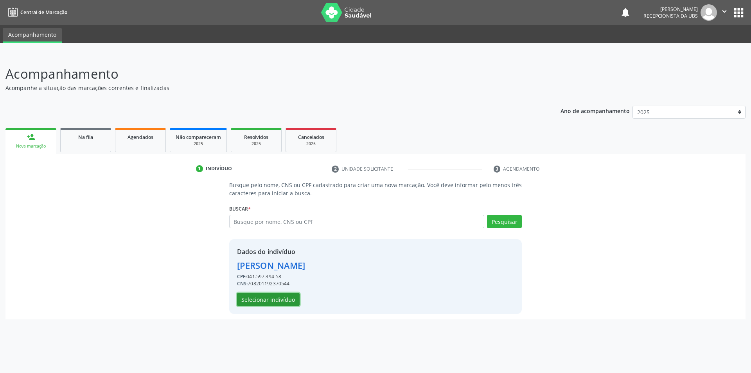
click at [261, 299] on button "Selecionar indivíduo" at bounding box center [268, 299] width 63 height 13
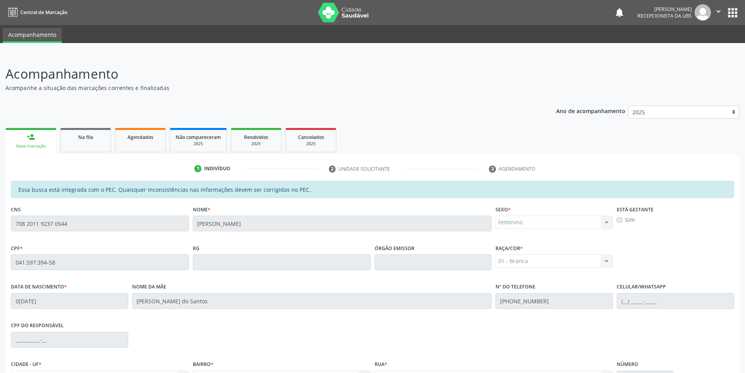
scroll to position [85, 0]
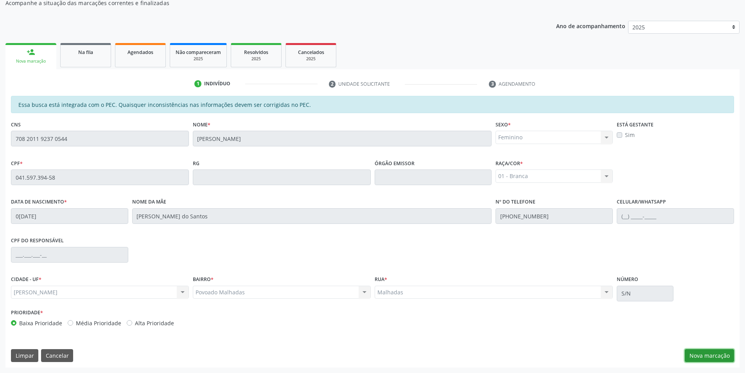
click at [710, 355] on button "Nova marcação" at bounding box center [709, 355] width 49 height 13
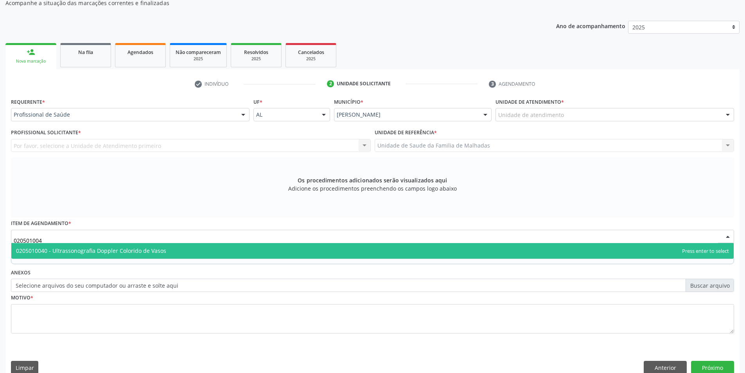
type input "0205010040"
click at [110, 252] on span "0205010040 - Ultrassonografia Doppler Colorido de Vasos" at bounding box center [91, 250] width 150 height 7
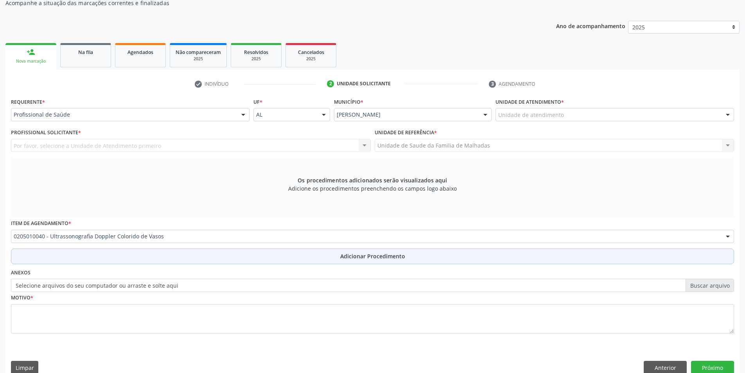
click at [346, 257] on span "Adicionar Procedimento" at bounding box center [372, 256] width 65 height 8
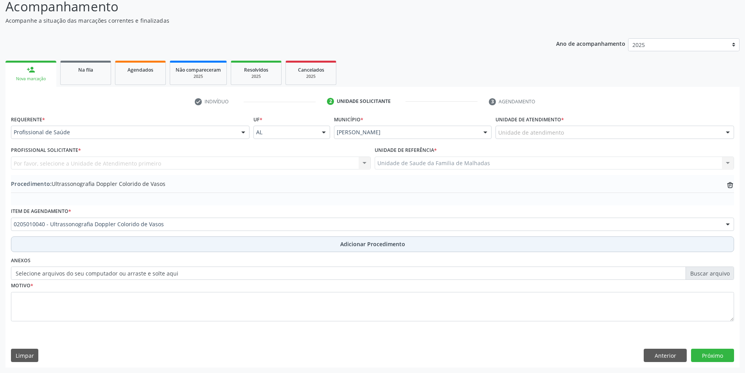
scroll to position [67, 0]
click at [348, 247] on span "Adicionar Procedimento" at bounding box center [372, 244] width 65 height 8
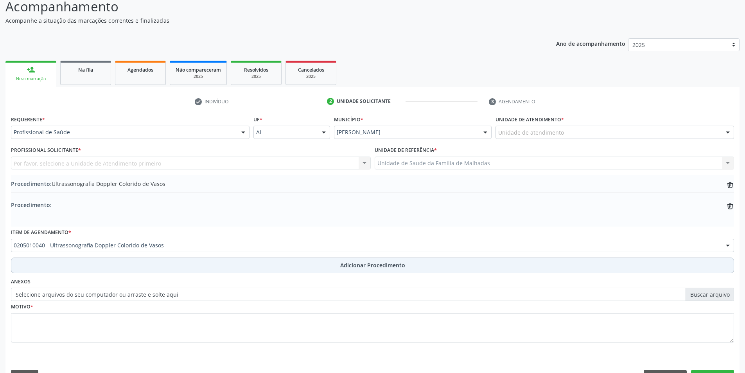
scroll to position [85, 0]
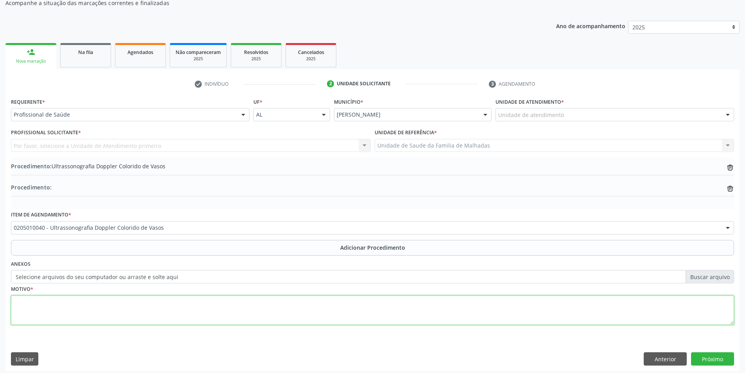
click at [36, 312] on textarea at bounding box center [372, 310] width 723 height 30
click at [20, 300] on textarea "I.V.C" at bounding box center [372, 310] width 723 height 30
type textarea "I.U.C"
click at [709, 350] on div "Requerente * Profissional de Saúde Profissional de Saúde Paciente Nenhum result…" at bounding box center [372, 233] width 734 height 275
click at [710, 356] on button "Próximo" at bounding box center [712, 358] width 43 height 13
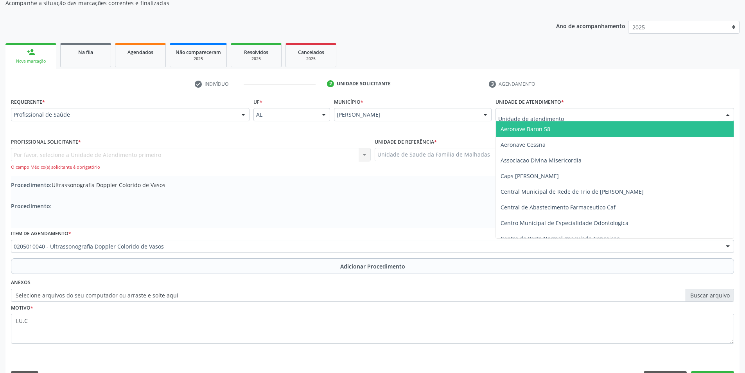
click at [725, 115] on div at bounding box center [728, 114] width 12 height 13
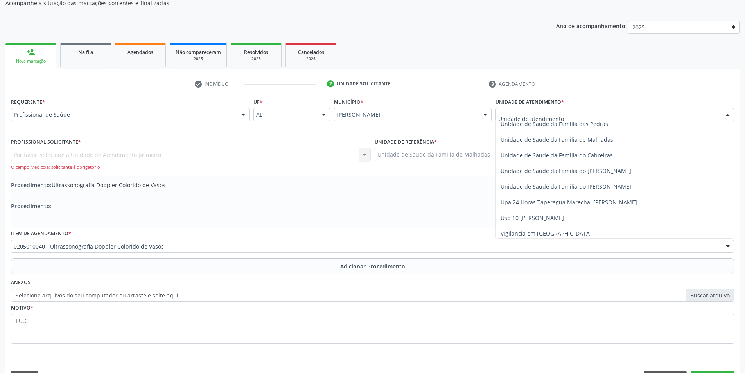
scroll to position [618, 0]
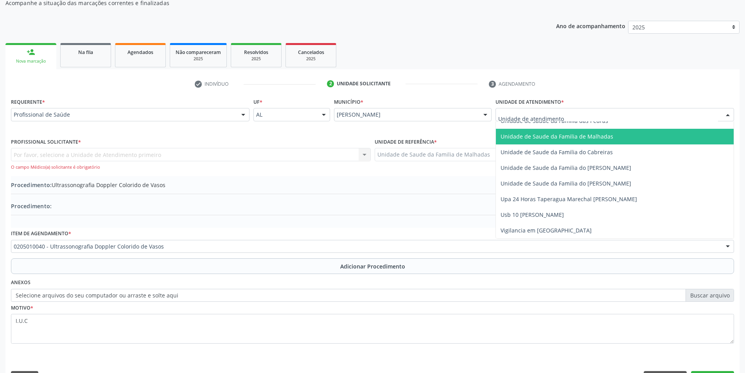
click at [593, 135] on span "Unidade de Saude da Familia de Malhadas" at bounding box center [557, 136] width 113 height 7
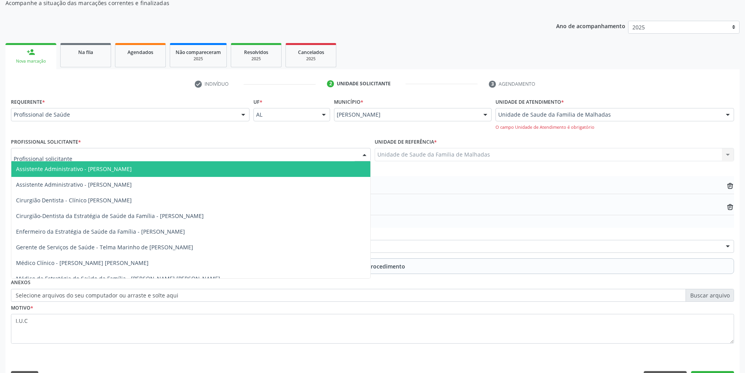
click at [365, 149] on div at bounding box center [365, 154] width 12 height 13
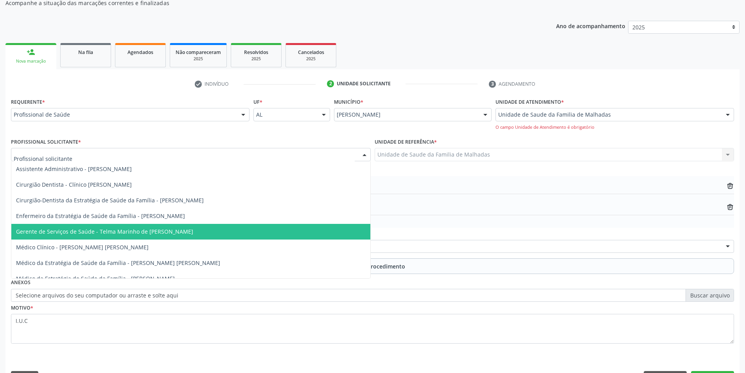
scroll to position [24, 0]
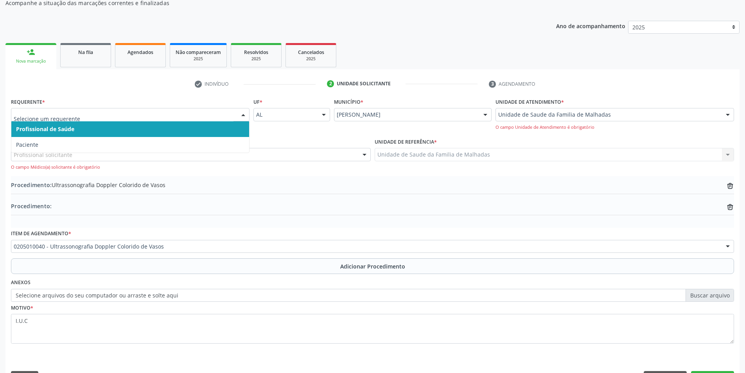
click at [243, 112] on div at bounding box center [243, 114] width 12 height 13
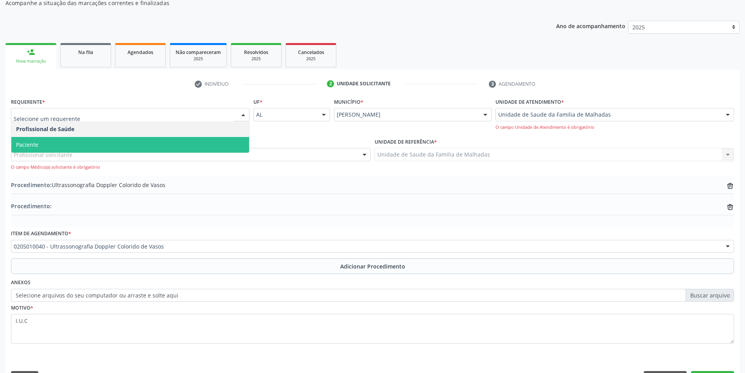
click at [99, 143] on span "Paciente" at bounding box center [130, 145] width 238 height 16
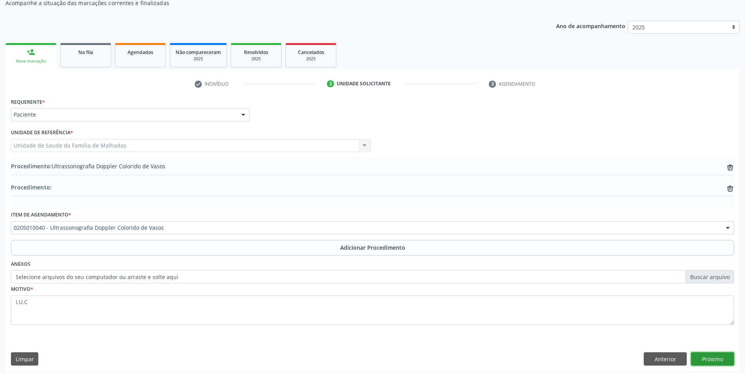
click at [715, 356] on button "Próximo" at bounding box center [712, 358] width 43 height 13
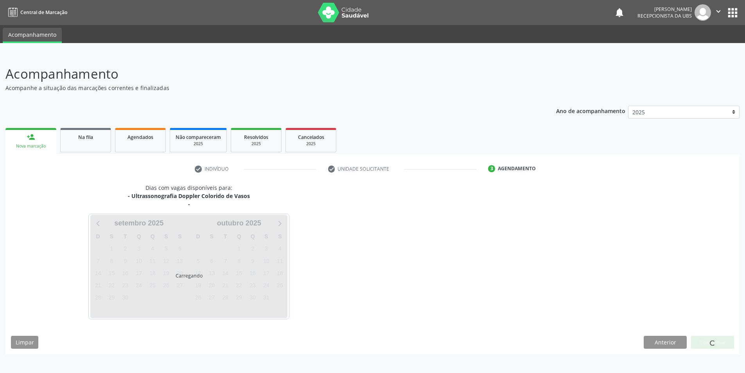
scroll to position [0, 0]
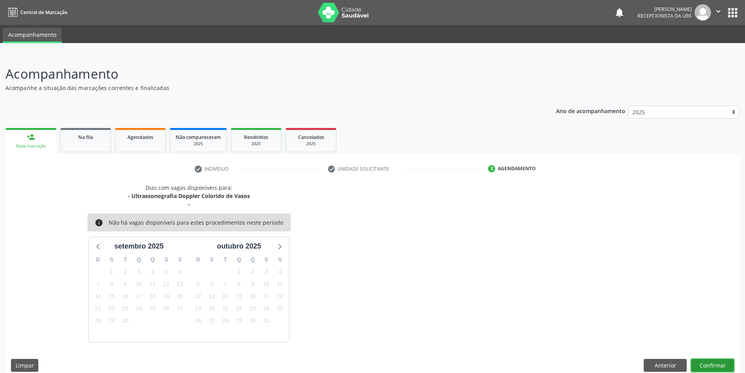
click at [710, 365] on button "Confirmar" at bounding box center [712, 365] width 43 height 13
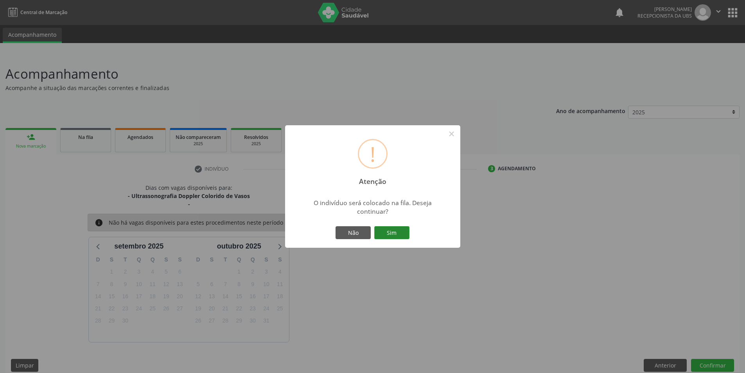
click at [397, 236] on button "Sim" at bounding box center [391, 232] width 35 height 13
click at [397, 236] on div "! Atenção × O indivíduo será colocado na fila. Deseja continuar? Não Sim" at bounding box center [372, 186] width 745 height 373
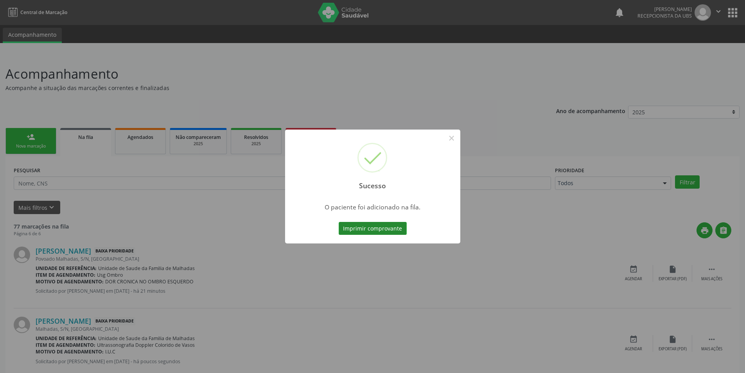
click at [392, 225] on button "Imprimir comprovante" at bounding box center [373, 228] width 68 height 13
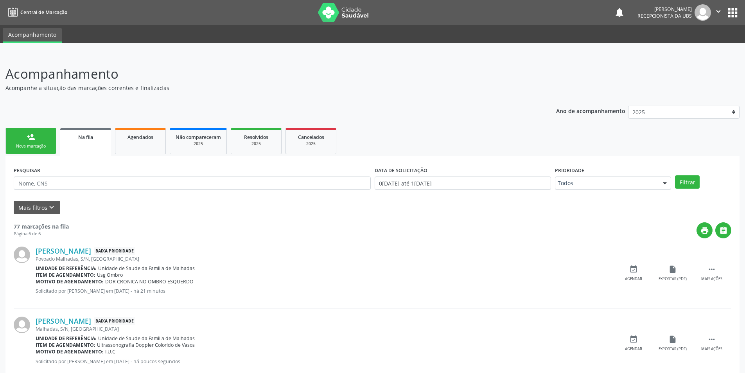
scroll to position [41, 0]
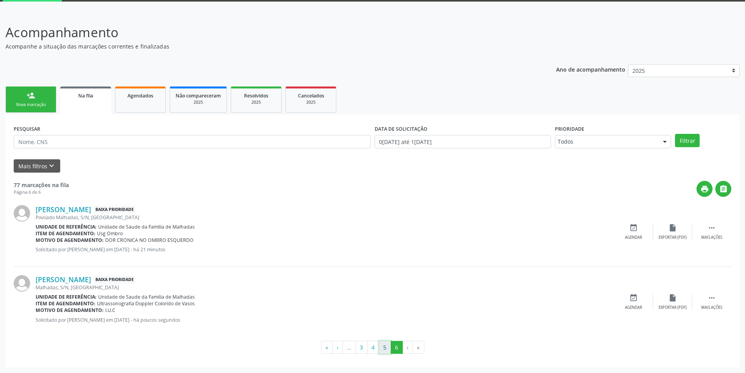
click at [382, 350] on button "5" at bounding box center [385, 347] width 12 height 13
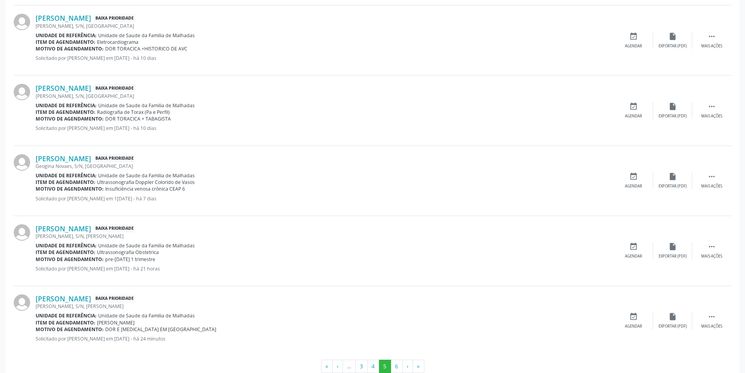
scroll to position [953, 0]
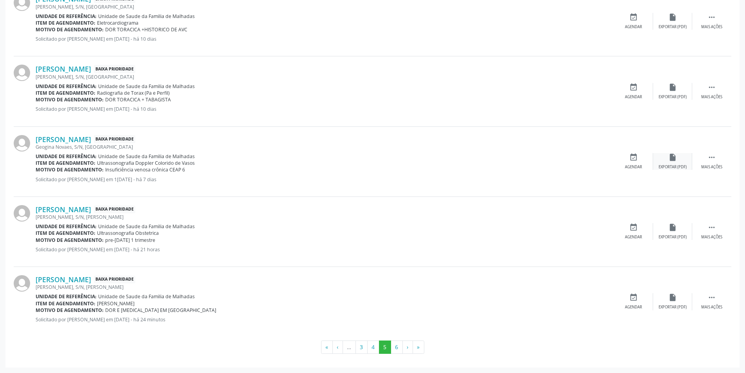
click at [676, 157] on icon "insert_drive_file" at bounding box center [673, 157] width 9 height 9
click at [713, 158] on icon "" at bounding box center [712, 157] width 9 height 9
click at [593, 159] on icon "print" at bounding box center [594, 157] width 9 height 9
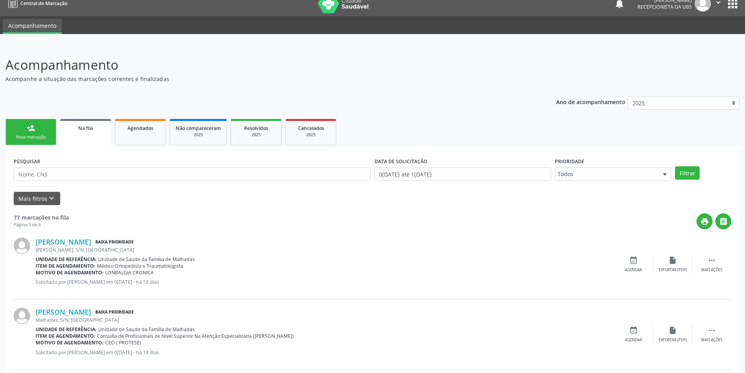
scroll to position [0, 0]
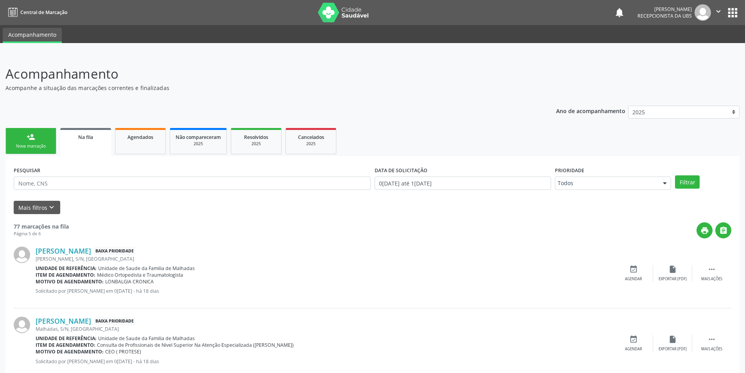
click at [31, 138] on div "person_add" at bounding box center [31, 137] width 9 height 9
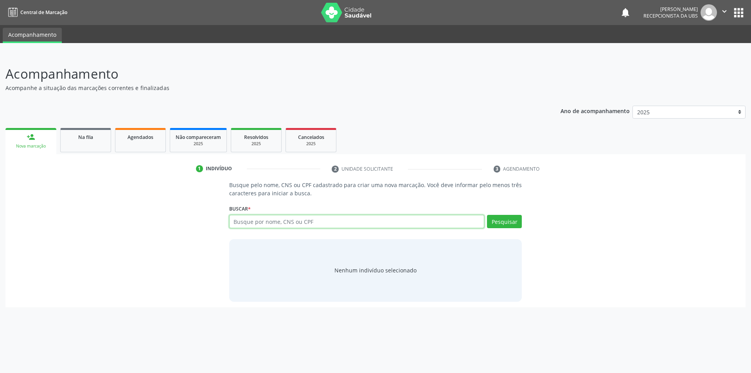
click at [254, 226] on input "text" at bounding box center [356, 221] width 255 height 13
type input "705009039912454"
click at [494, 222] on button "Pesquisar" at bounding box center [504, 221] width 35 height 13
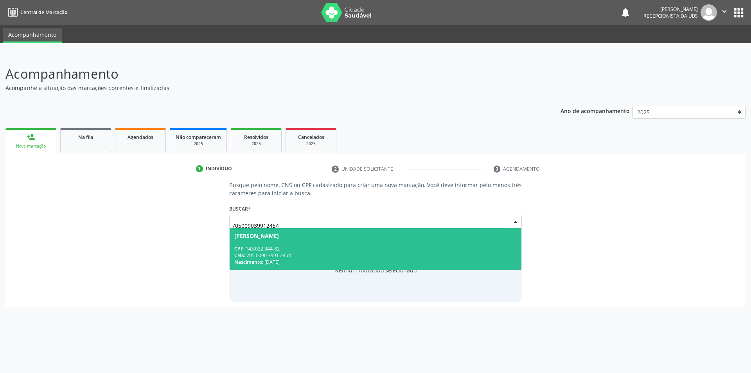
click at [257, 257] on div "CNS: 705 0090 3991 2454" at bounding box center [375, 255] width 283 height 7
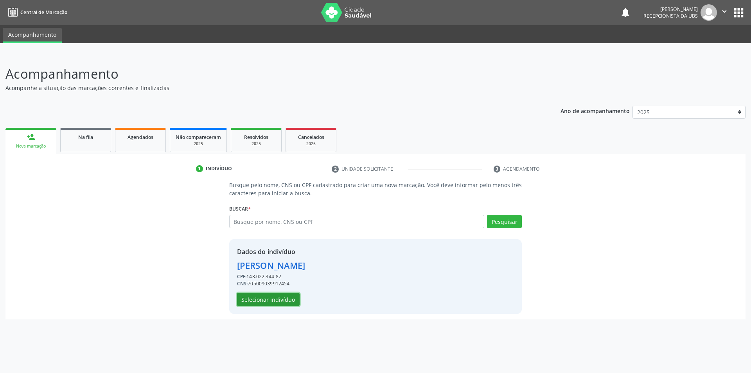
click at [263, 298] on button "Selecionar indivíduo" at bounding box center [268, 299] width 63 height 13
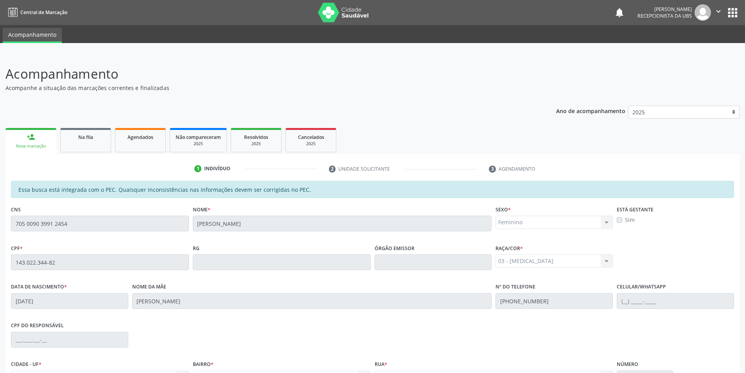
click at [625, 219] on label "Sim" at bounding box center [630, 220] width 10 height 8
click at [608, 223] on div "Feminino Masculino Feminino Nenhum resultado encontrado para: " " Não há nenhum…" at bounding box center [554, 222] width 117 height 13
click at [625, 218] on label "Sim" at bounding box center [630, 220] width 10 height 8
click at [625, 219] on label "Sim" at bounding box center [630, 220] width 10 height 8
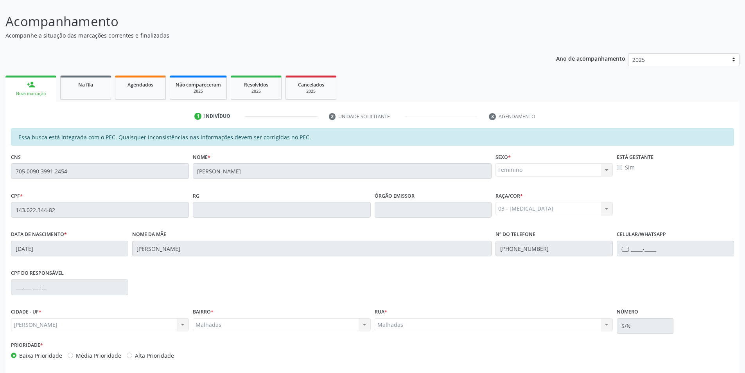
scroll to position [85, 0]
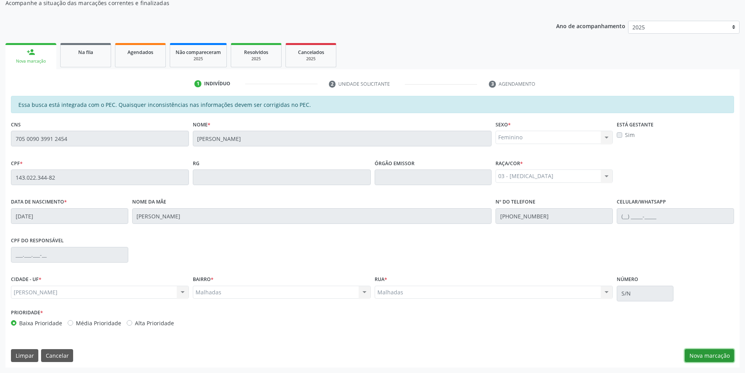
click at [718, 354] on button "Nova marcação" at bounding box center [709, 355] width 49 height 13
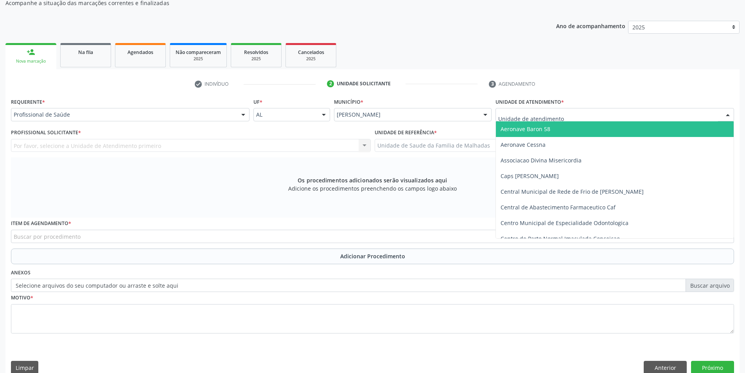
click at [654, 118] on div at bounding box center [615, 114] width 239 height 13
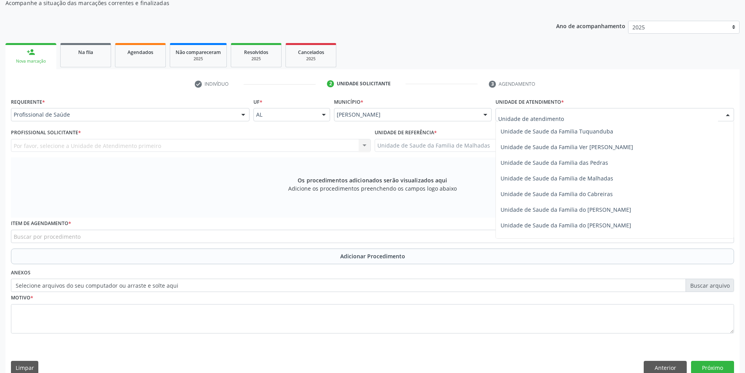
scroll to position [598, 0]
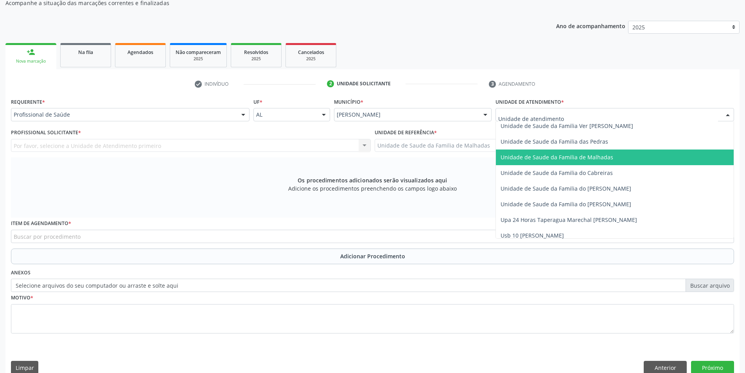
click at [544, 160] on span "Unidade de Saude da Familia de Malhadas" at bounding box center [557, 156] width 113 height 7
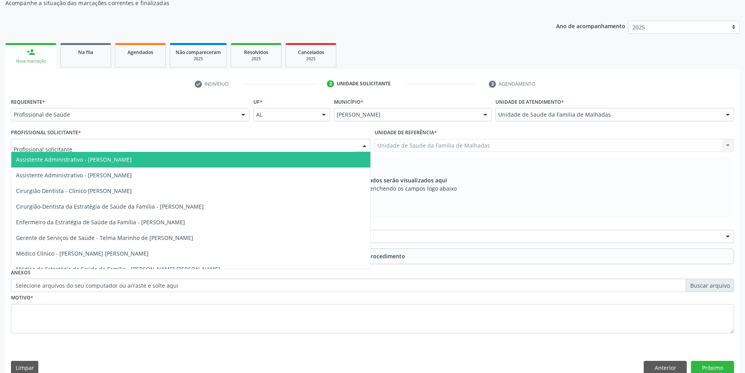
click at [310, 142] on div at bounding box center [191, 145] width 360 height 13
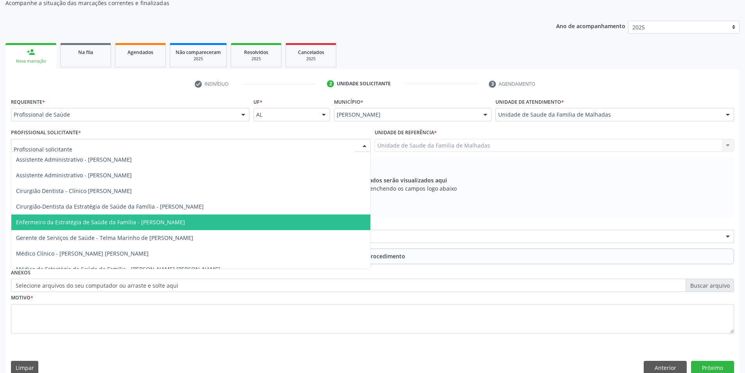
click at [254, 223] on span "Enfermeiro da Estratégia de Saúde da Família - [PERSON_NAME]" at bounding box center [190, 222] width 359 height 16
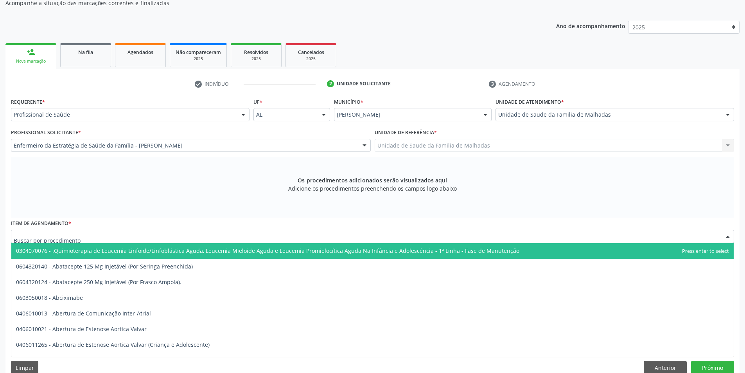
click at [110, 236] on div at bounding box center [372, 236] width 723 height 13
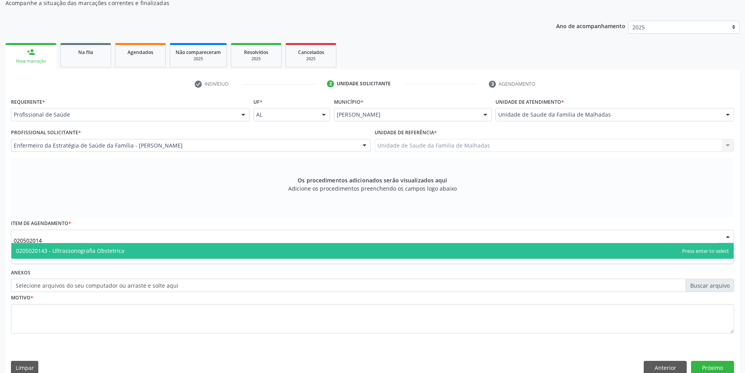
type input "0205020143"
click at [110, 248] on span "0205020143 - Ultrassonografia Obstetrica" at bounding box center [70, 250] width 108 height 7
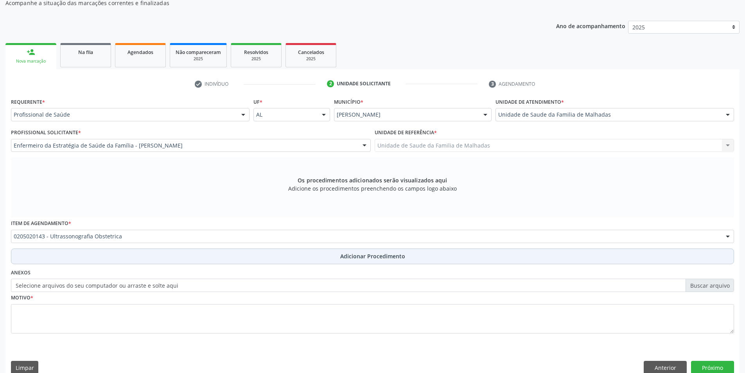
click at [379, 258] on span "Adicionar Procedimento" at bounding box center [372, 256] width 65 height 8
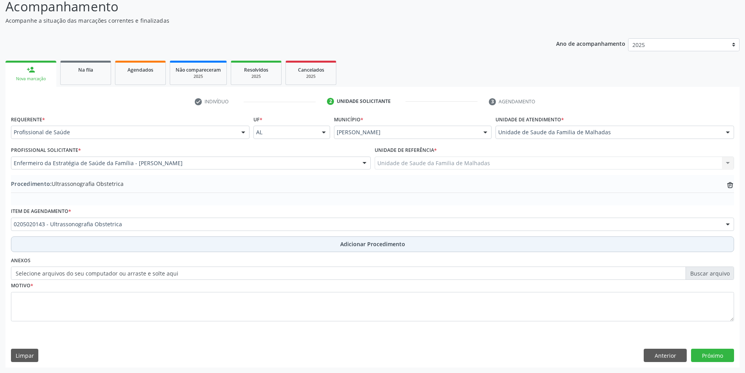
scroll to position [67, 0]
click at [378, 246] on span "Adicionar Procedimento" at bounding box center [372, 244] width 65 height 8
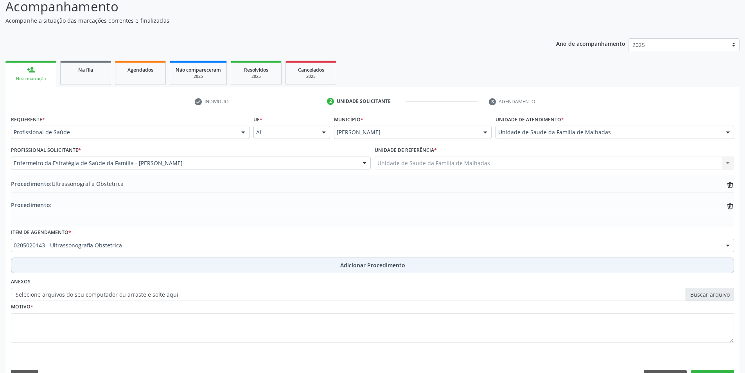
scroll to position [85, 0]
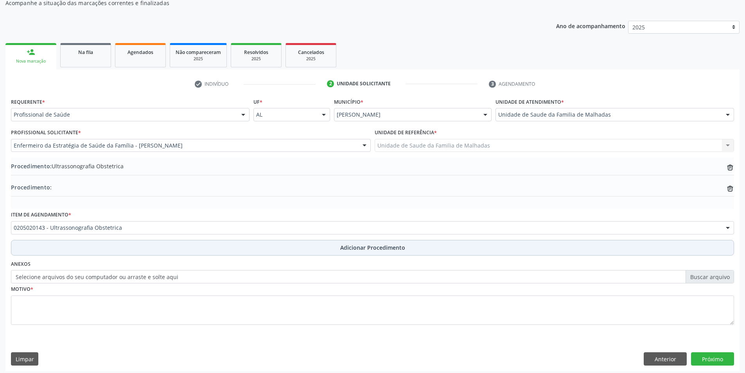
click at [382, 248] on span "Adicionar Procedimento" at bounding box center [372, 247] width 65 height 8
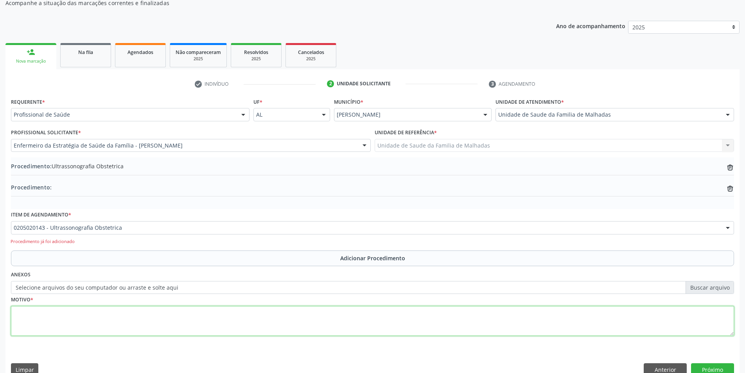
click at [45, 326] on textarea at bounding box center [372, 321] width 723 height 30
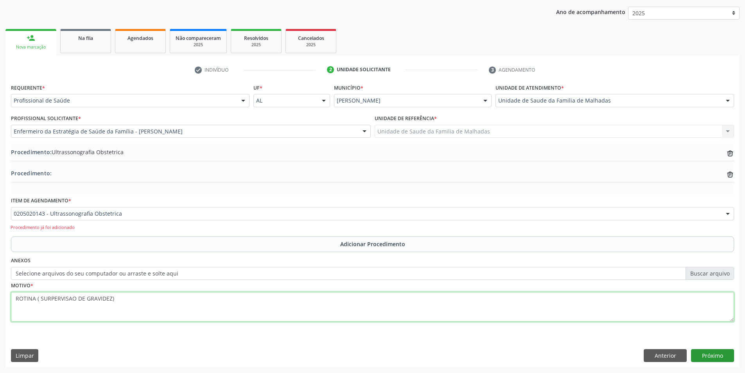
type textarea "ROTINA ( SURPERVISAO DE GRAVIDEZ)"
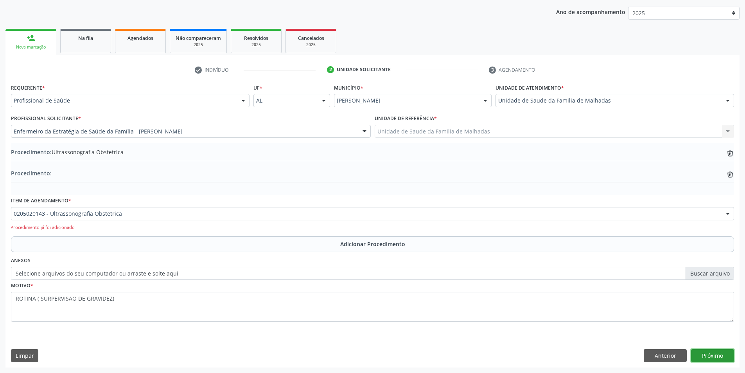
click at [723, 356] on button "Próximo" at bounding box center [712, 355] width 43 height 13
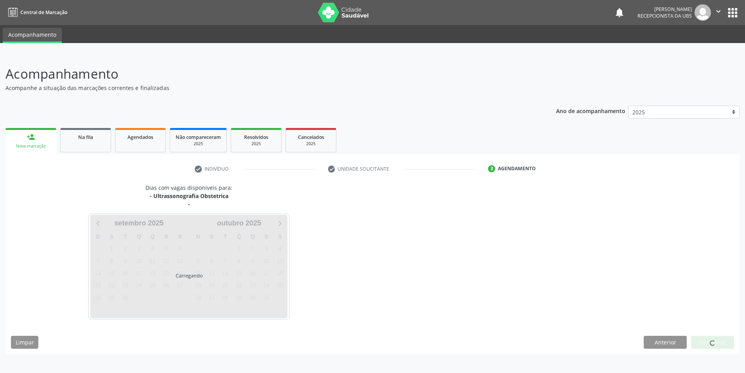
scroll to position [0, 0]
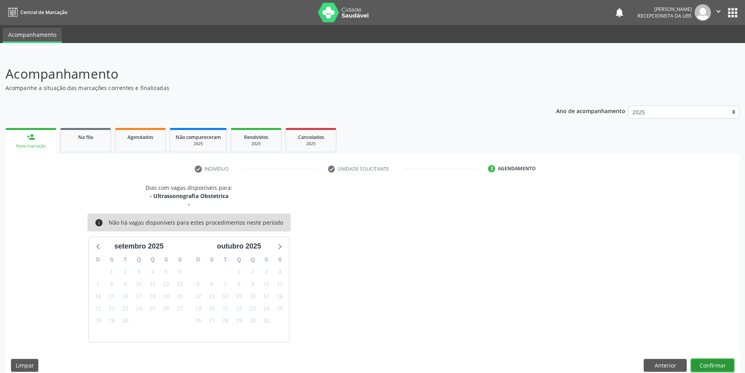
click at [725, 365] on button "Confirmar" at bounding box center [712, 365] width 43 height 13
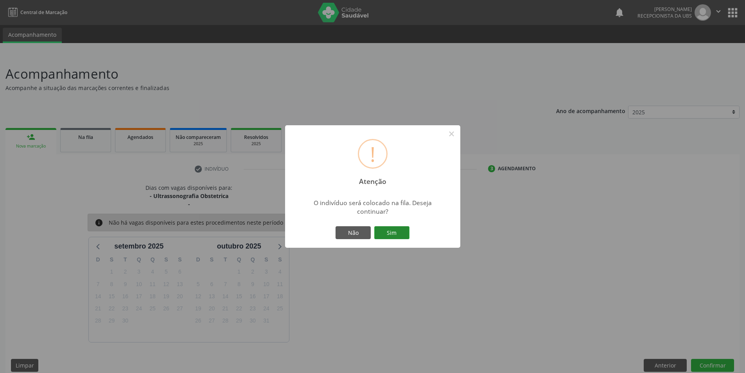
click at [395, 229] on button "Sim" at bounding box center [391, 232] width 35 height 13
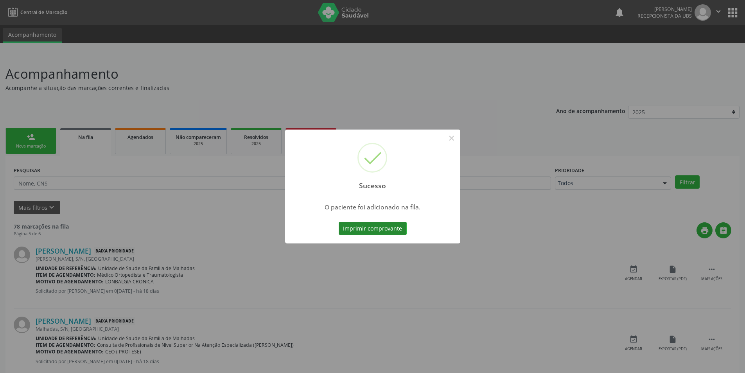
click at [397, 228] on button "Imprimir comprovante" at bounding box center [373, 228] width 68 height 13
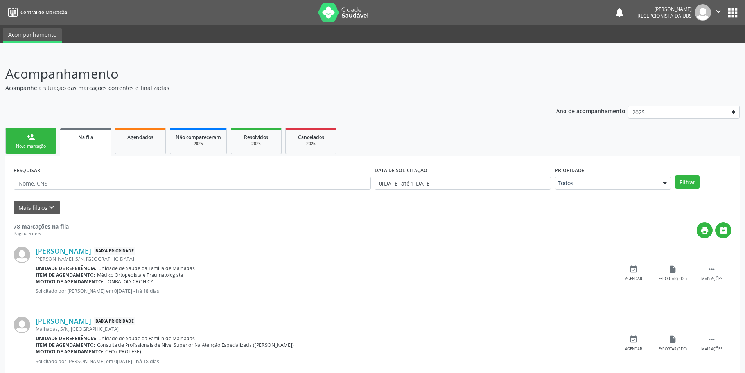
click at [27, 147] on div "Nova marcação" at bounding box center [30, 146] width 39 height 6
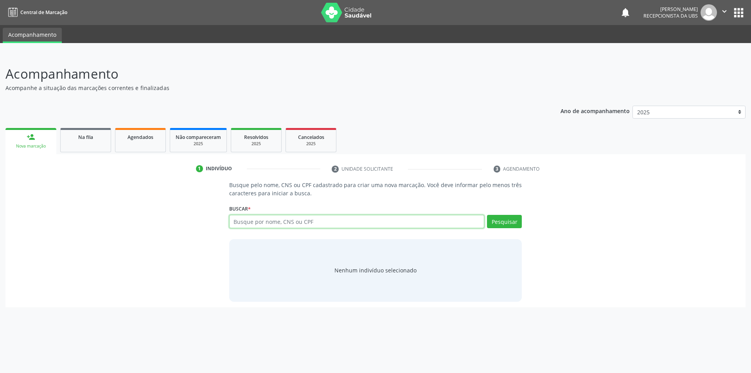
click at [293, 218] on input "text" at bounding box center [356, 221] width 255 height 13
type input "704001352745566"
click at [489, 224] on button "Pesquisar" at bounding box center [504, 221] width 35 height 13
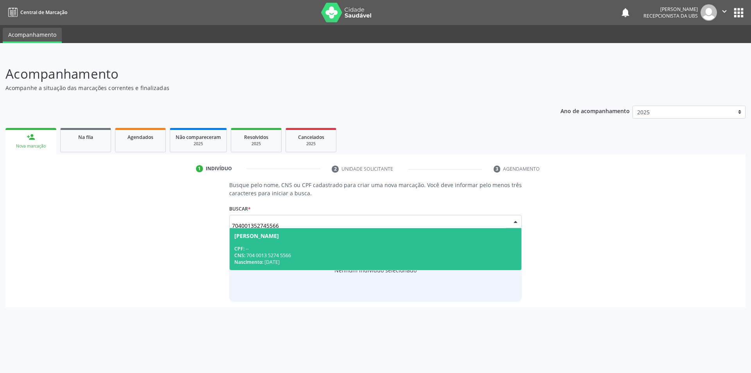
click at [249, 240] on span "[PERSON_NAME] CPF: -- CNS: 704 0013 5274 5566 Nascimento: [DATE]" at bounding box center [376, 249] width 292 height 42
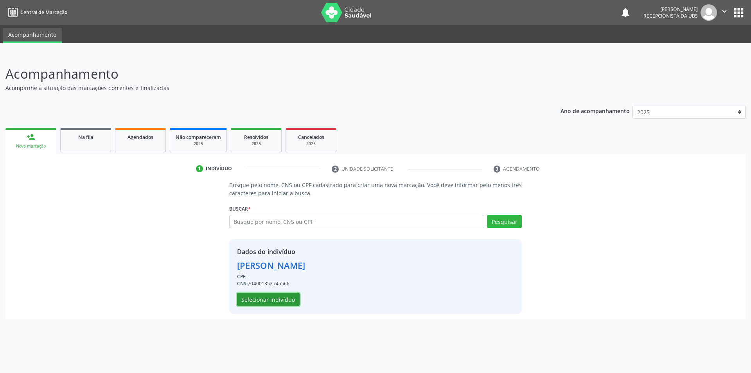
click at [261, 298] on button "Selecionar indivíduo" at bounding box center [268, 299] width 63 height 13
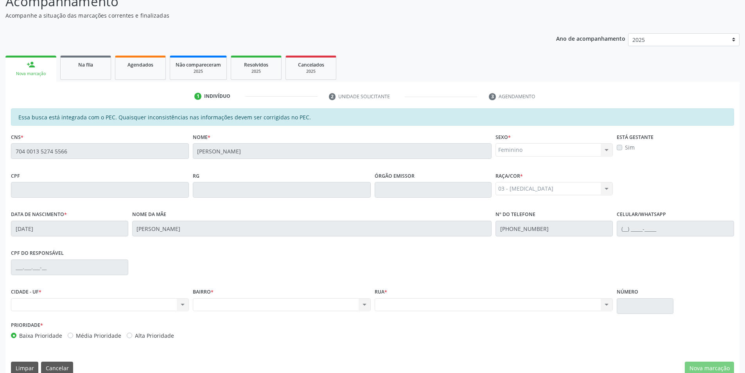
scroll to position [85, 0]
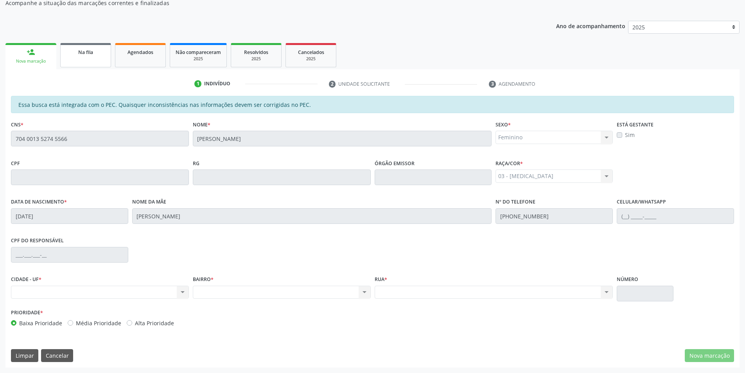
click at [90, 50] on span "Na fila" at bounding box center [85, 52] width 15 height 7
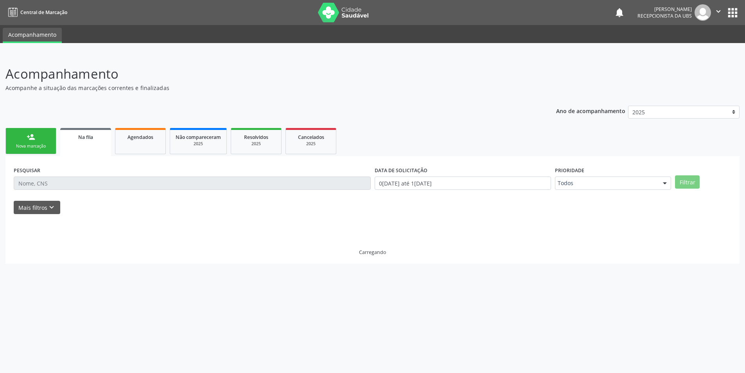
scroll to position [0, 0]
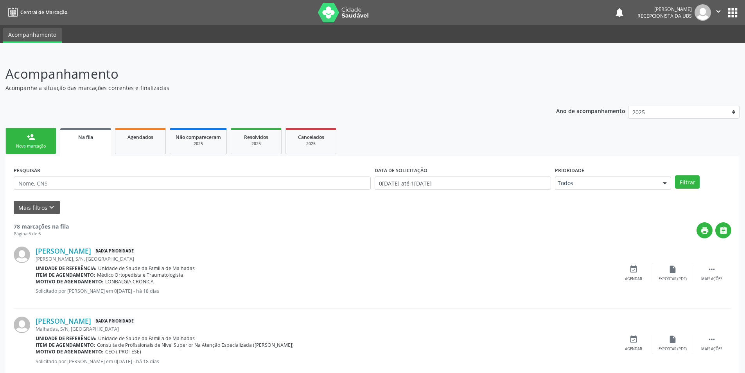
click at [39, 135] on link "person_add Nova marcação" at bounding box center [30, 141] width 51 height 26
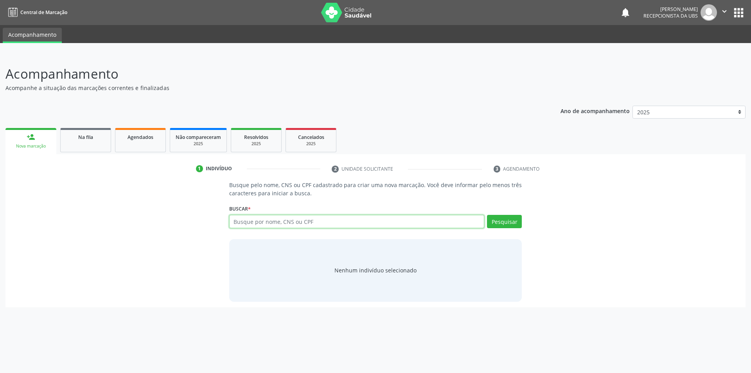
click at [264, 221] on input "text" at bounding box center [356, 221] width 255 height 13
type input "898005830214948"
click at [496, 221] on button "Pesquisar" at bounding box center [504, 221] width 35 height 13
type input "898005830214948"
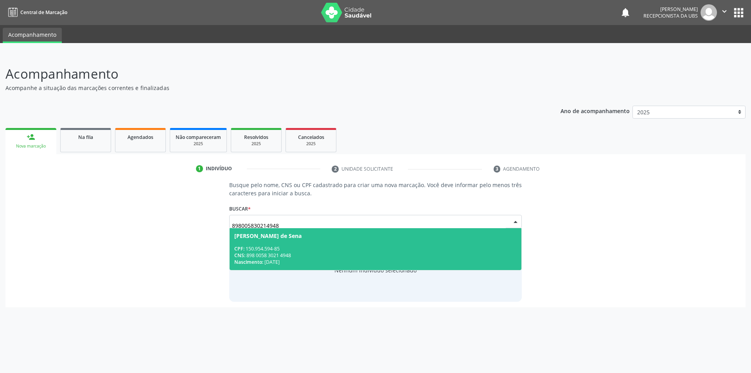
click at [272, 254] on div "CNS: 898 0058 3021 4948" at bounding box center [375, 255] width 283 height 7
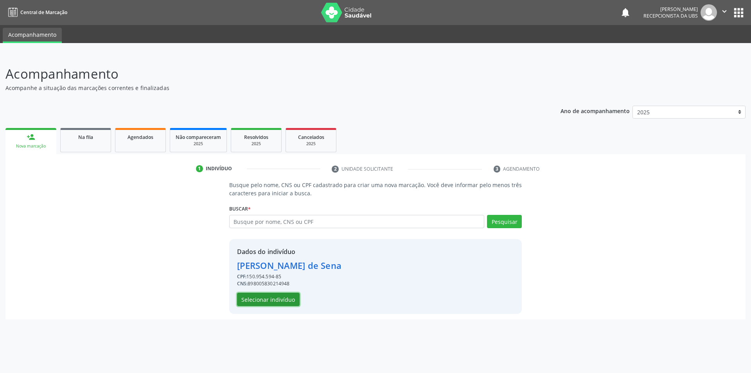
click at [270, 302] on button "Selecionar indivíduo" at bounding box center [268, 299] width 63 height 13
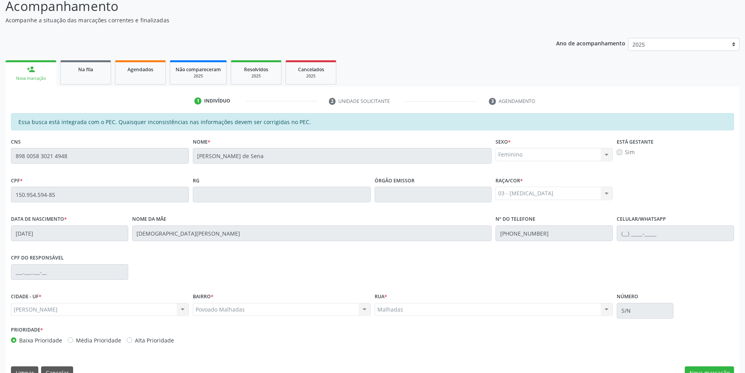
scroll to position [85, 0]
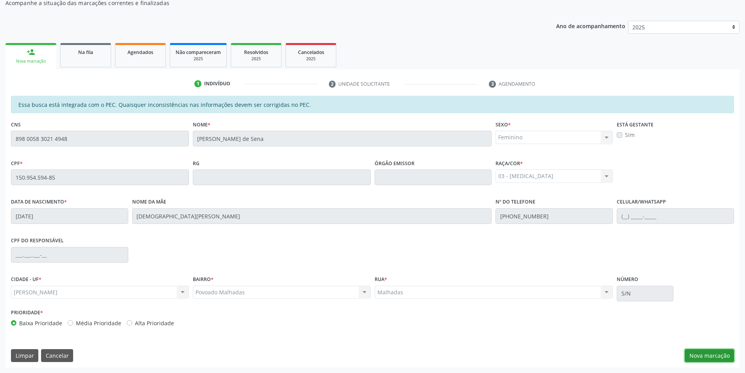
click at [717, 353] on button "Nova marcação" at bounding box center [709, 355] width 49 height 13
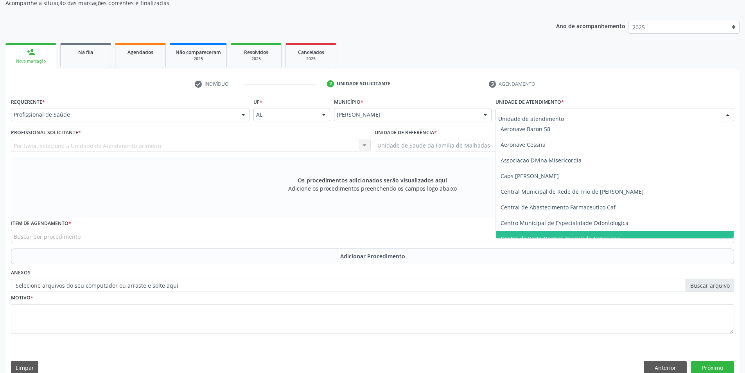
click at [728, 233] on span "Centro de Parto Normal Imaculada Conceicao" at bounding box center [615, 239] width 238 height 16
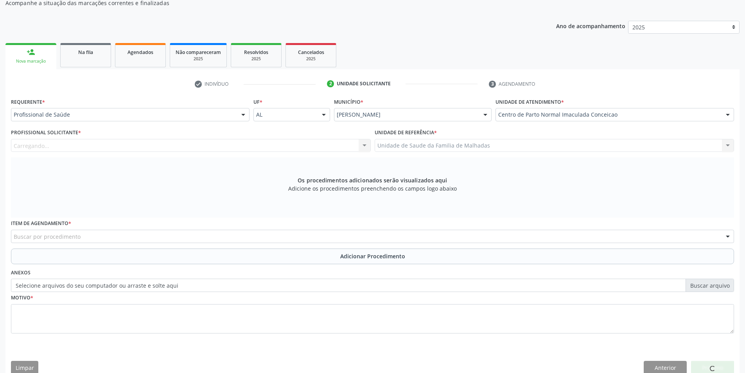
click at [730, 233] on div "Requerente * Profissional de Saúde Profissional de Saúde Paciente Nenhum result…" at bounding box center [372, 220] width 723 height 248
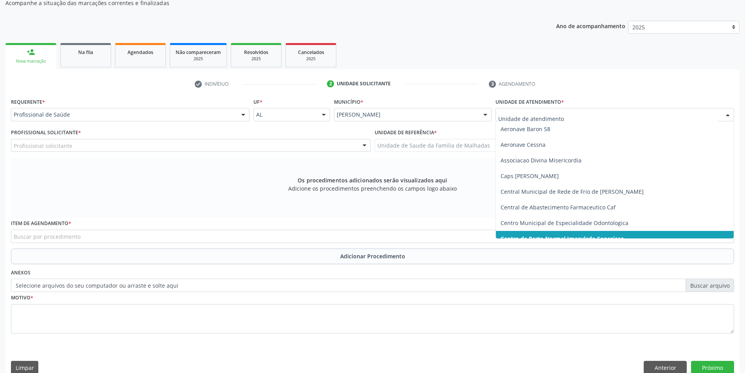
click at [731, 114] on div at bounding box center [728, 114] width 12 height 13
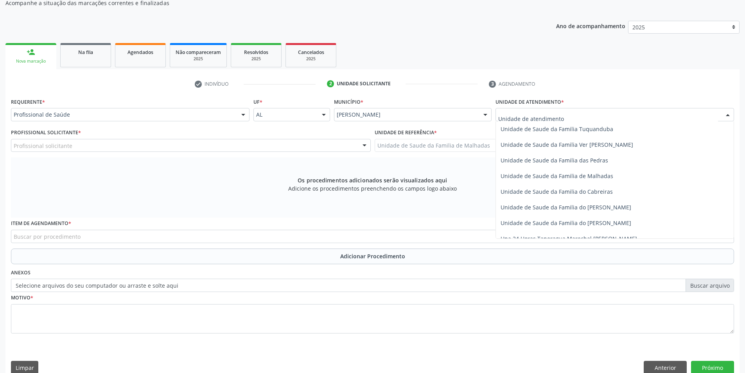
scroll to position [618, 0]
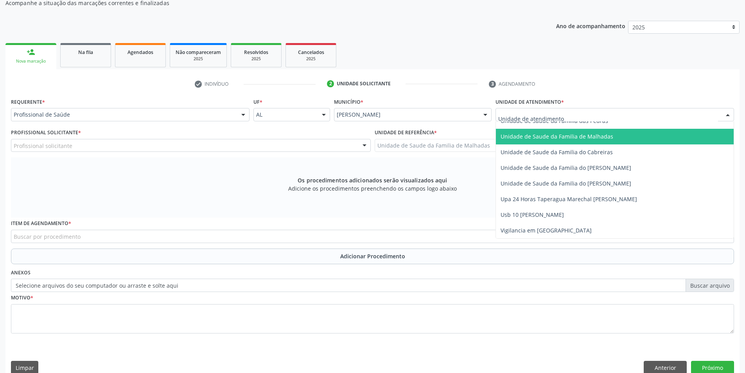
click at [612, 140] on span "Unidade de Saude da Familia de Malhadas" at bounding box center [615, 137] width 238 height 16
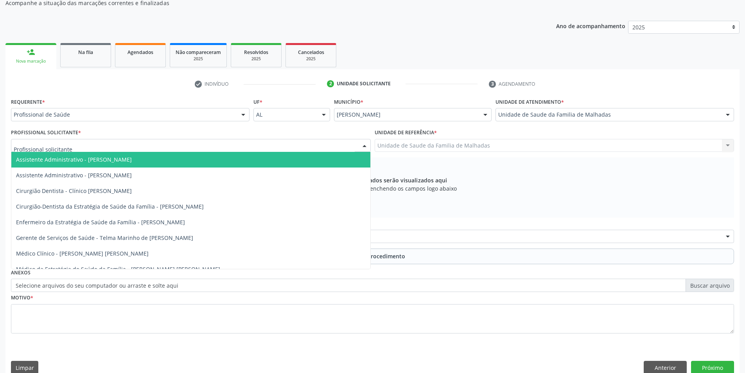
click at [248, 142] on div at bounding box center [191, 145] width 360 height 13
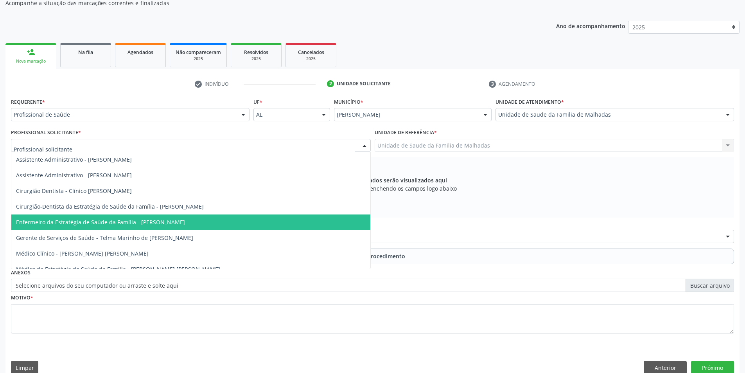
click at [209, 228] on span "Enfermeiro da Estratégia de Saúde da Família - [PERSON_NAME]" at bounding box center [190, 222] width 359 height 16
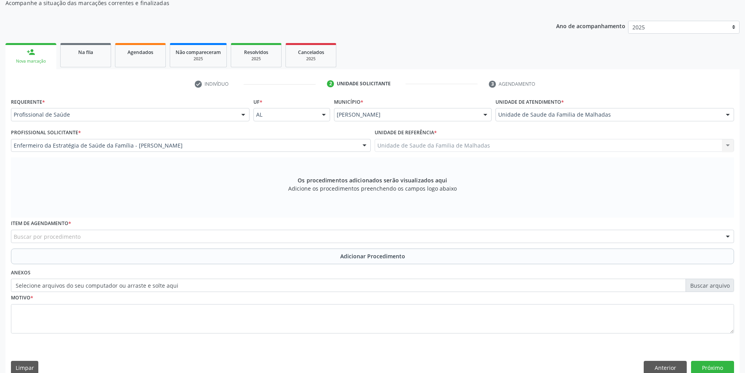
click at [149, 230] on div "Buscar por procedimento" at bounding box center [372, 236] width 723 height 13
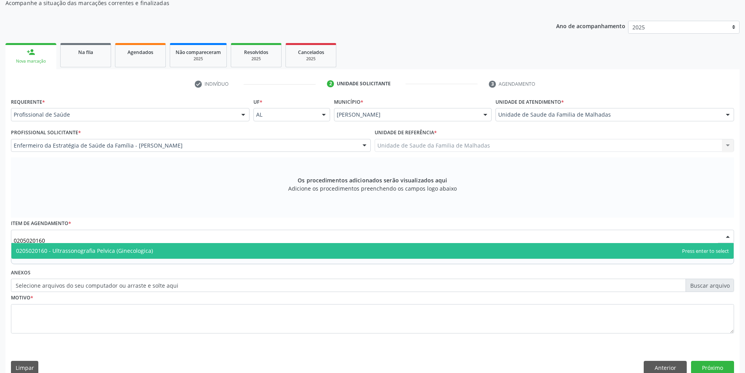
click at [145, 251] on span "0205020160 - Ultrassonografia Pelvica (Ginecologica)" at bounding box center [84, 250] width 137 height 7
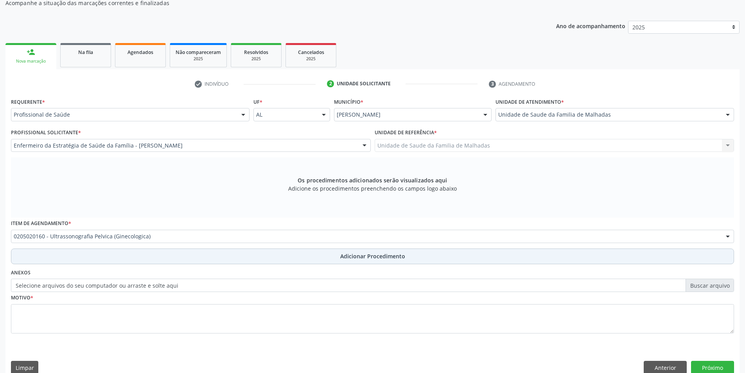
click at [352, 258] on span "Adicionar Procedimento" at bounding box center [372, 256] width 65 height 8
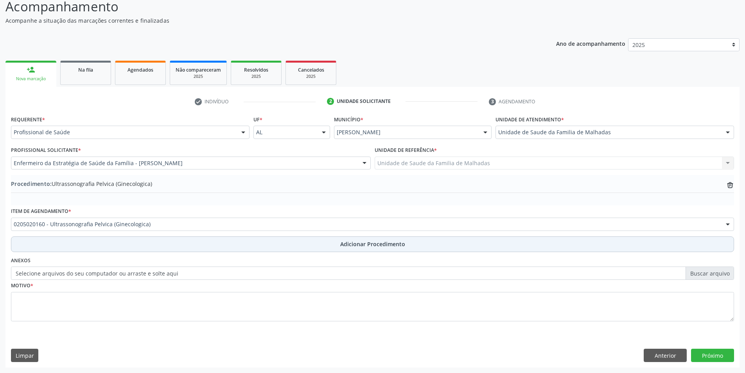
click at [352, 245] on span "Adicionar Procedimento" at bounding box center [372, 244] width 65 height 8
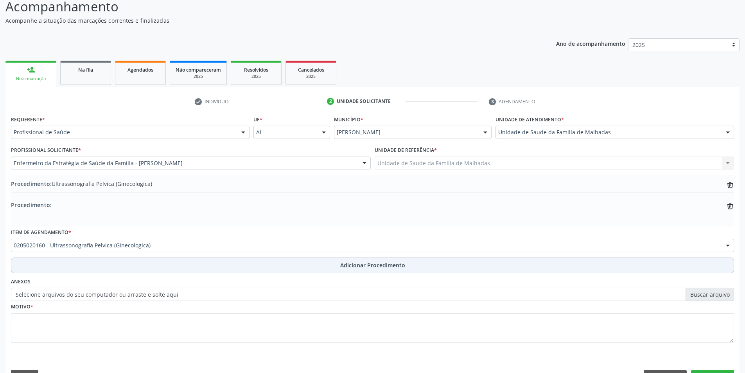
scroll to position [85, 0]
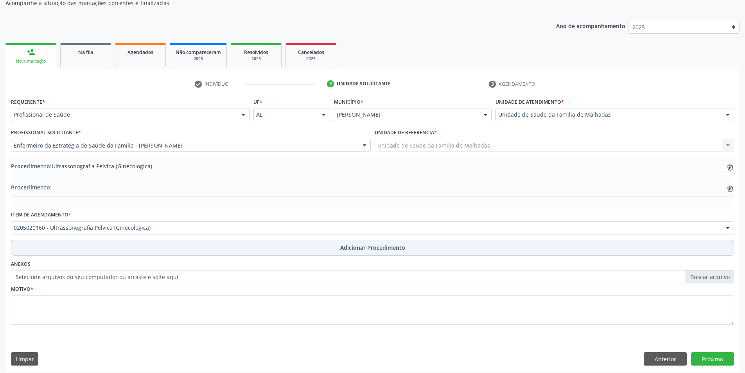
click at [350, 245] on span "Adicionar Procedimento" at bounding box center [372, 247] width 65 height 8
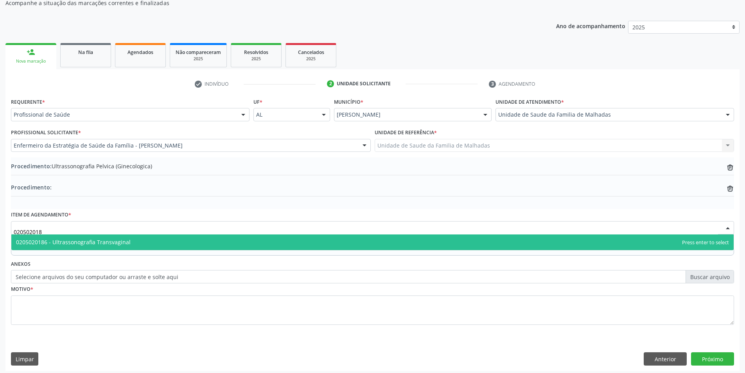
type input "0205020186"
click at [159, 245] on span "0205020186 - Ultrassonografia Transvaginal" at bounding box center [372, 242] width 723 height 16
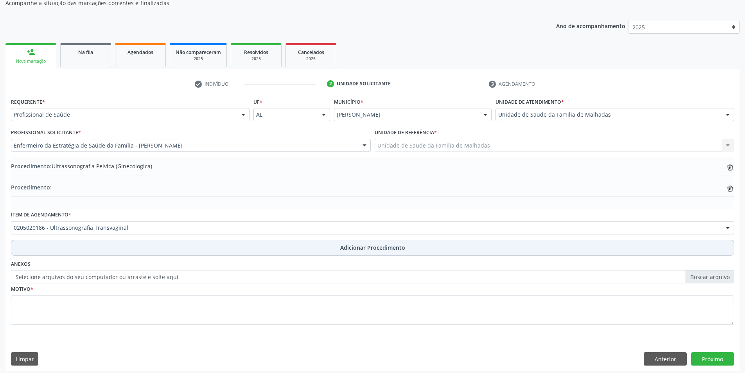
click at [373, 246] on span "Adicionar Procedimento" at bounding box center [372, 247] width 65 height 8
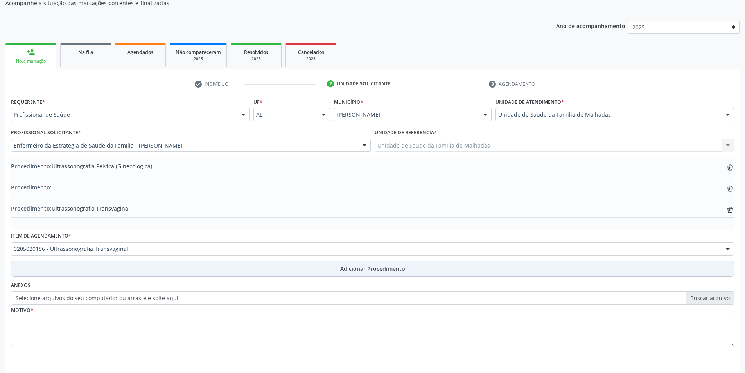
click at [370, 266] on span "Adicionar Procedimento" at bounding box center [372, 268] width 65 height 8
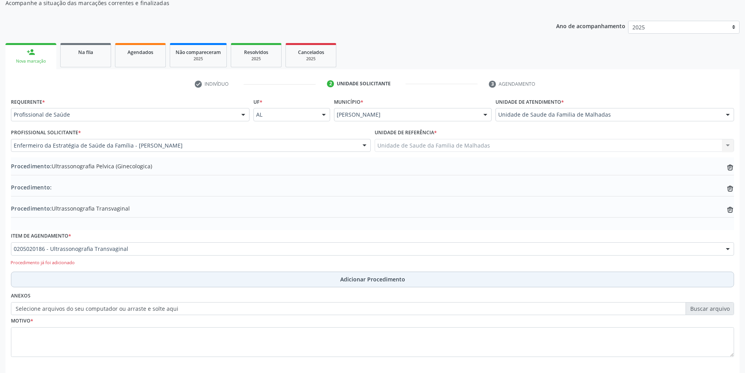
click at [358, 281] on span "Adicionar Procedimento" at bounding box center [372, 279] width 65 height 8
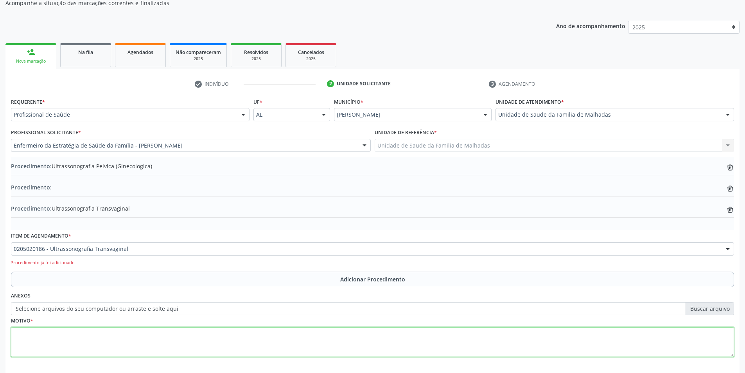
click at [49, 348] on textarea at bounding box center [372, 342] width 723 height 30
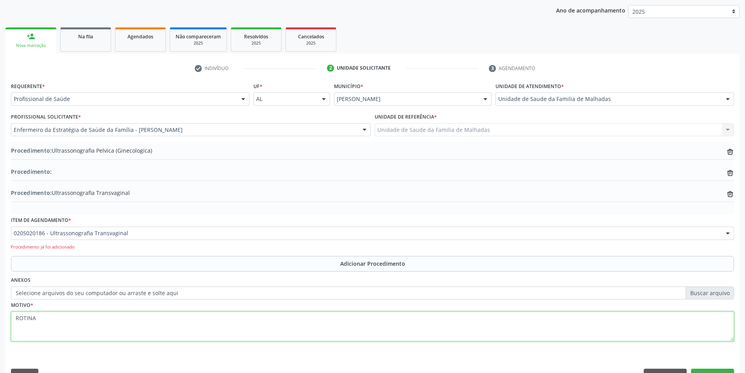
scroll to position [111, 0]
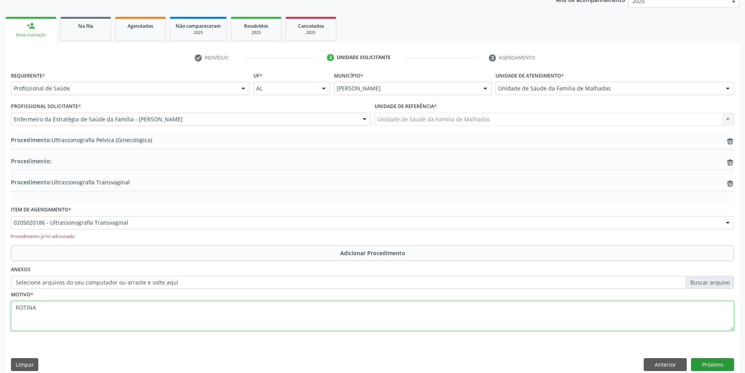
type textarea "ROTINA"
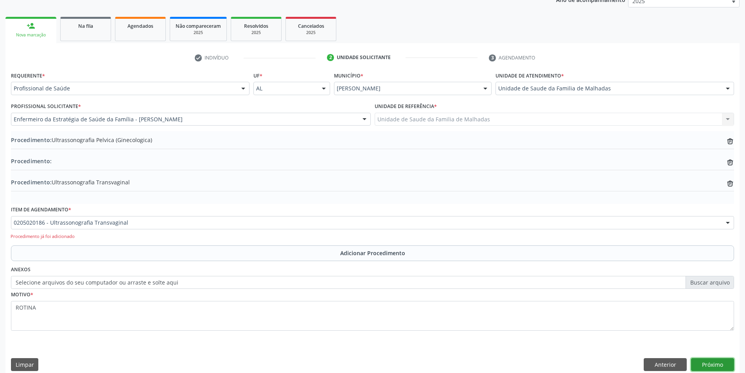
click at [725, 364] on button "Próximo" at bounding box center [712, 364] width 43 height 13
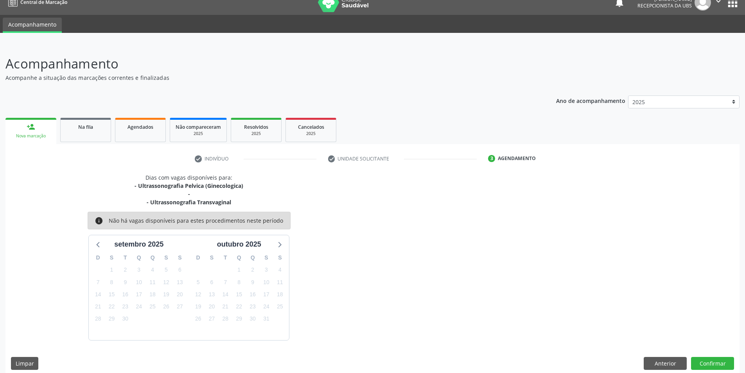
scroll to position [18, 0]
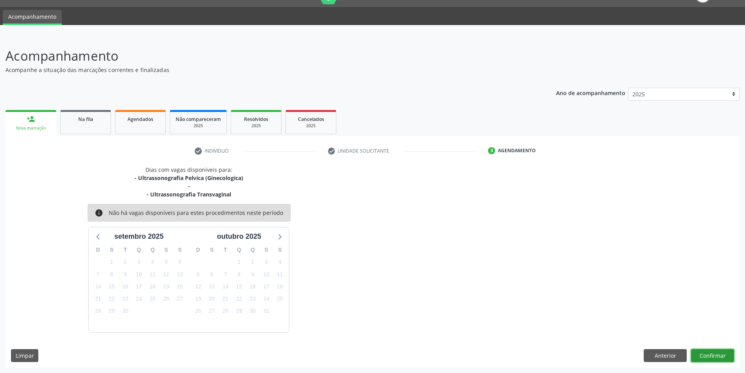
click at [712, 354] on button "Confirmar" at bounding box center [712, 355] width 43 height 13
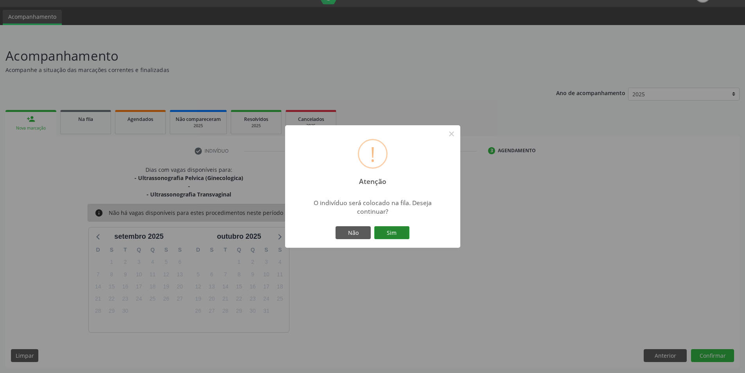
drag, startPoint x: 379, startPoint y: 227, endPoint x: 379, endPoint y: 233, distance: 5.9
click at [379, 230] on button "Sim" at bounding box center [391, 232] width 35 height 13
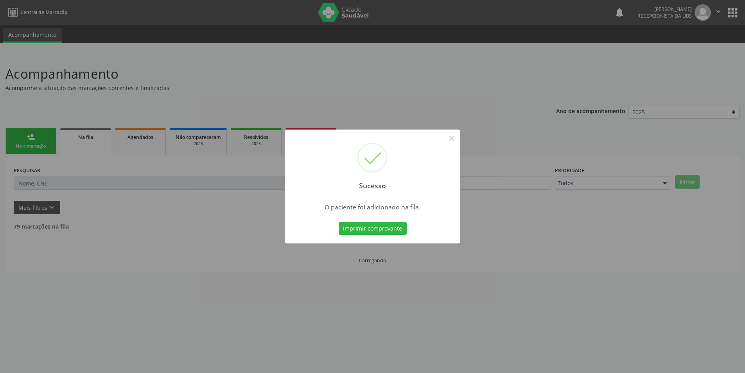
scroll to position [0, 0]
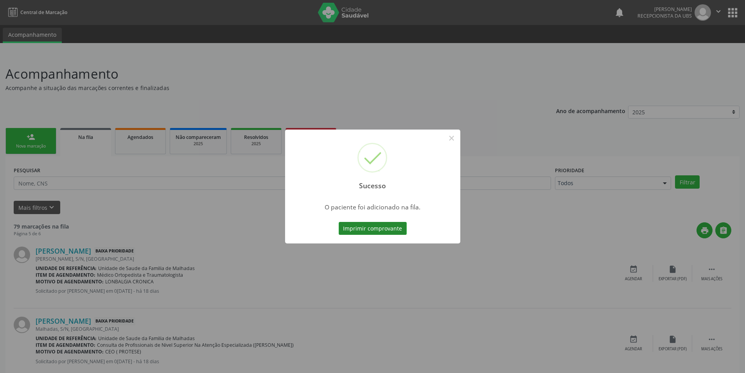
click at [395, 229] on button "Imprimir comprovante" at bounding box center [373, 228] width 68 height 13
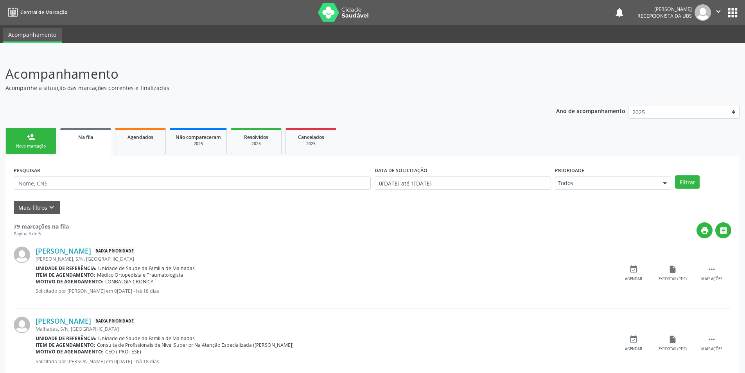
click at [36, 144] on div "Nova marcação" at bounding box center [30, 146] width 39 height 6
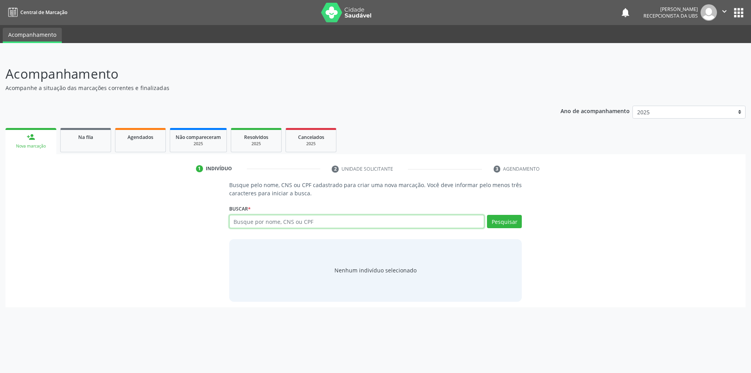
click at [256, 221] on input "text" at bounding box center [356, 221] width 255 height 13
type input "705801418245931"
click at [506, 221] on button "Pesquisar" at bounding box center [504, 221] width 35 height 13
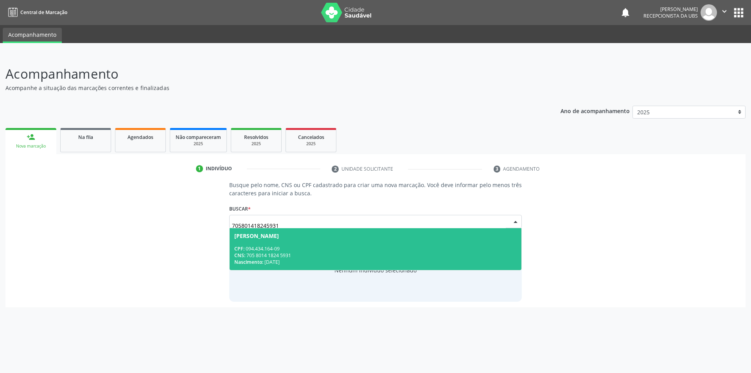
click at [255, 247] on div "CPF: 094.434.164-09" at bounding box center [375, 248] width 283 height 7
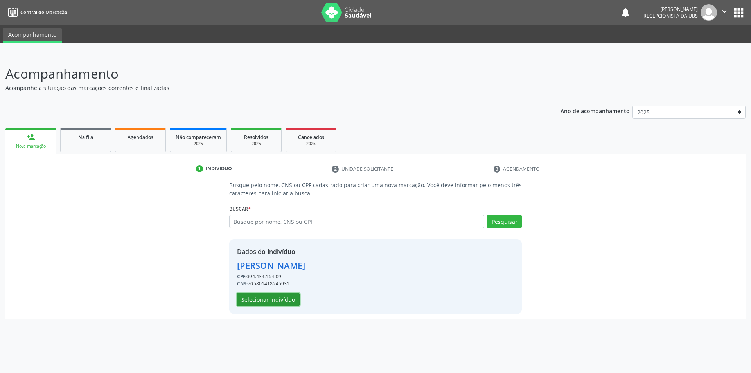
click at [268, 295] on button "Selecionar indivíduo" at bounding box center [268, 299] width 63 height 13
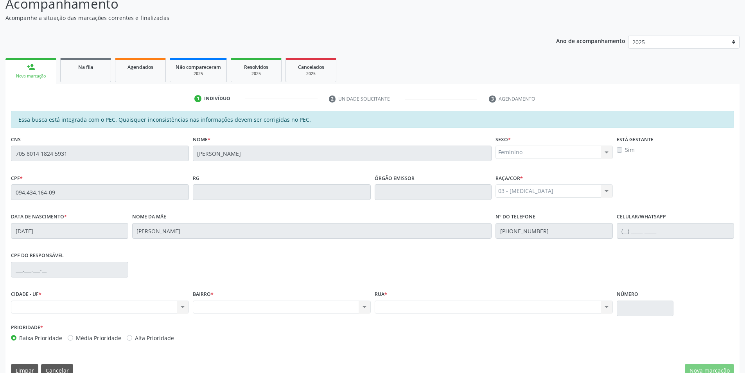
scroll to position [85, 0]
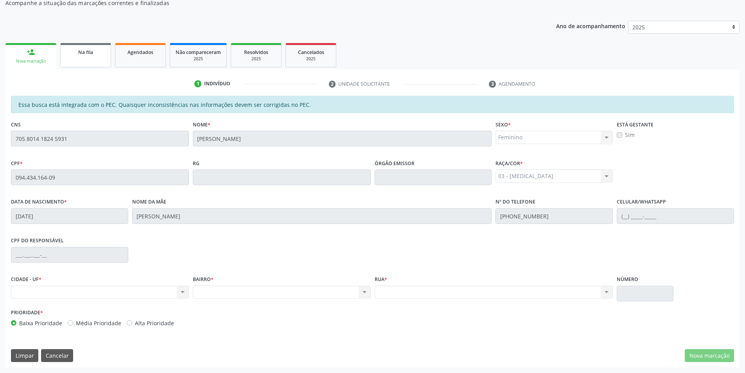
click at [91, 54] on span "Na fila" at bounding box center [85, 52] width 15 height 7
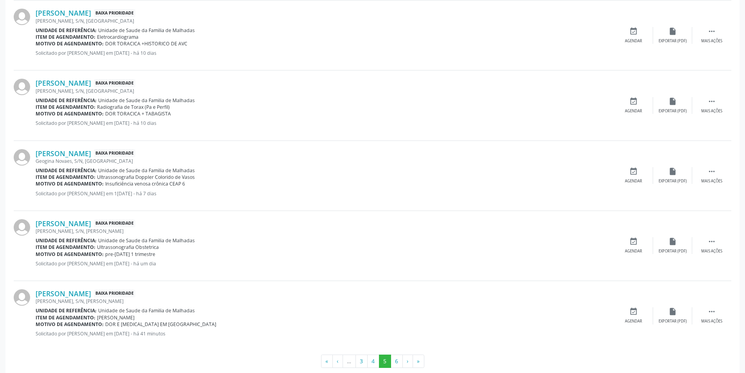
scroll to position [953, 0]
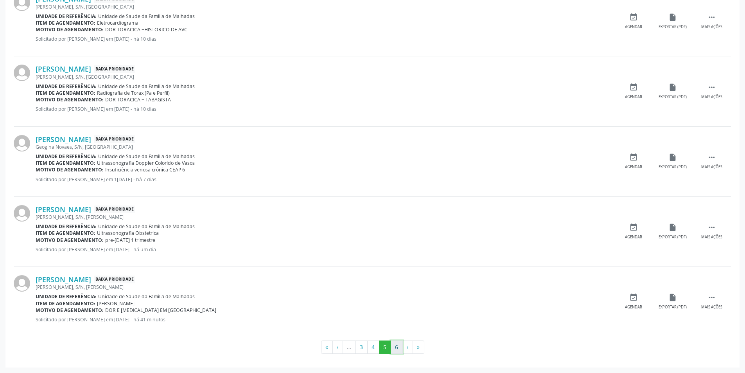
click at [399, 349] on button "6" at bounding box center [397, 346] width 12 height 13
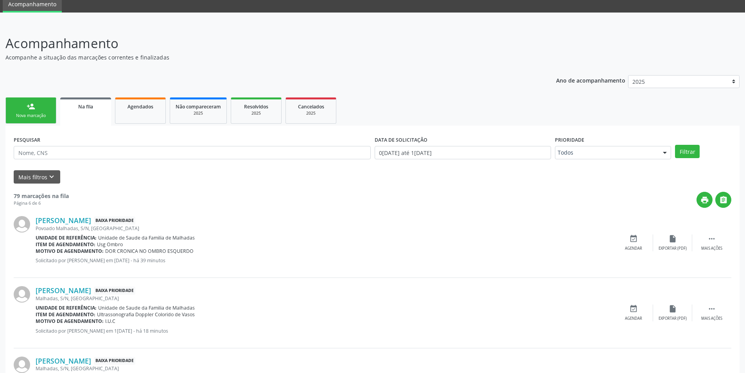
scroll to position [0, 0]
